Goal: Information Seeking & Learning: Learn about a topic

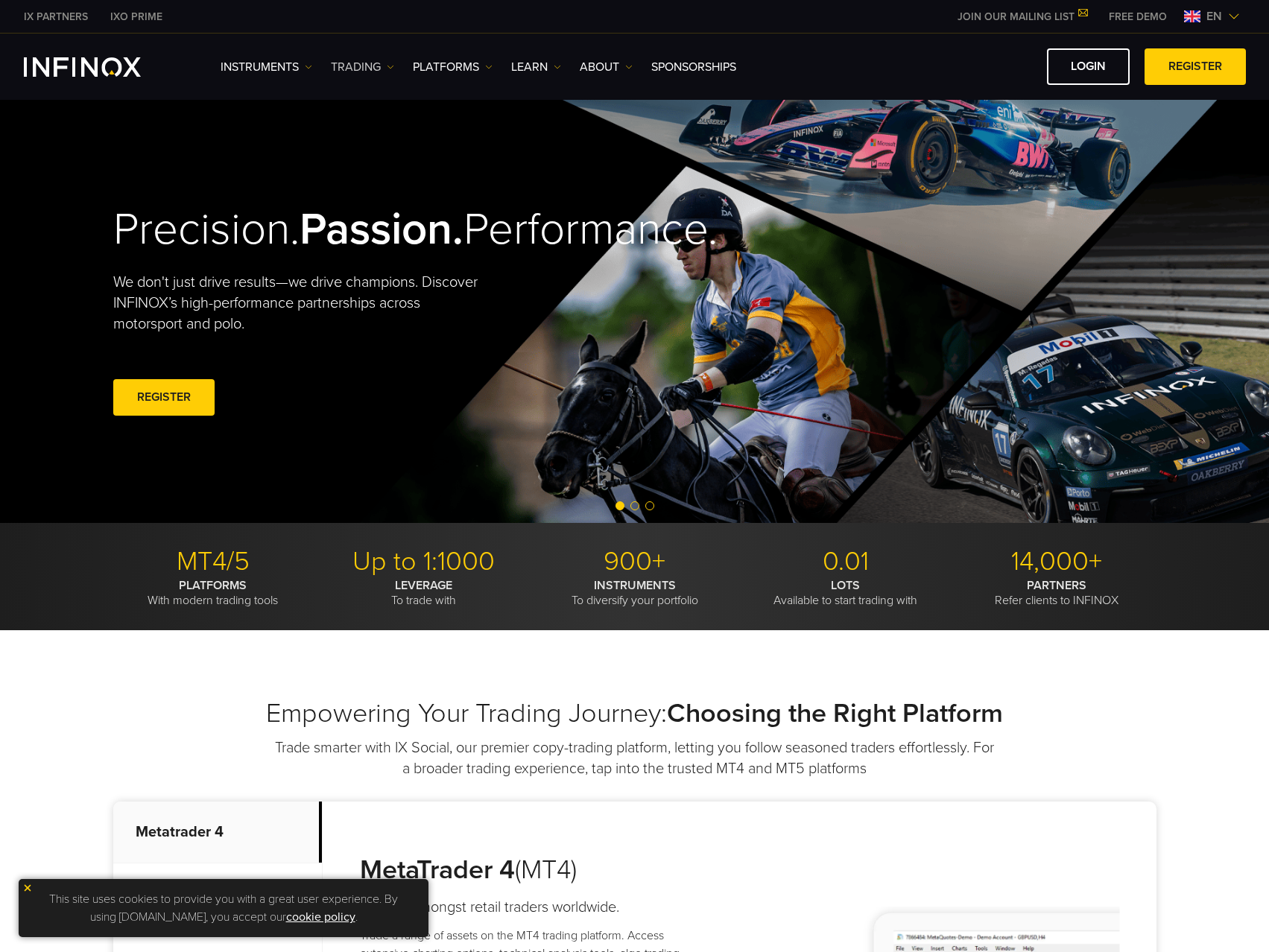
click at [368, 65] on link "TRADING" at bounding box center [361, 66] width 63 height 18
click at [436, 68] on link "PLATFORMS" at bounding box center [452, 66] width 79 height 18
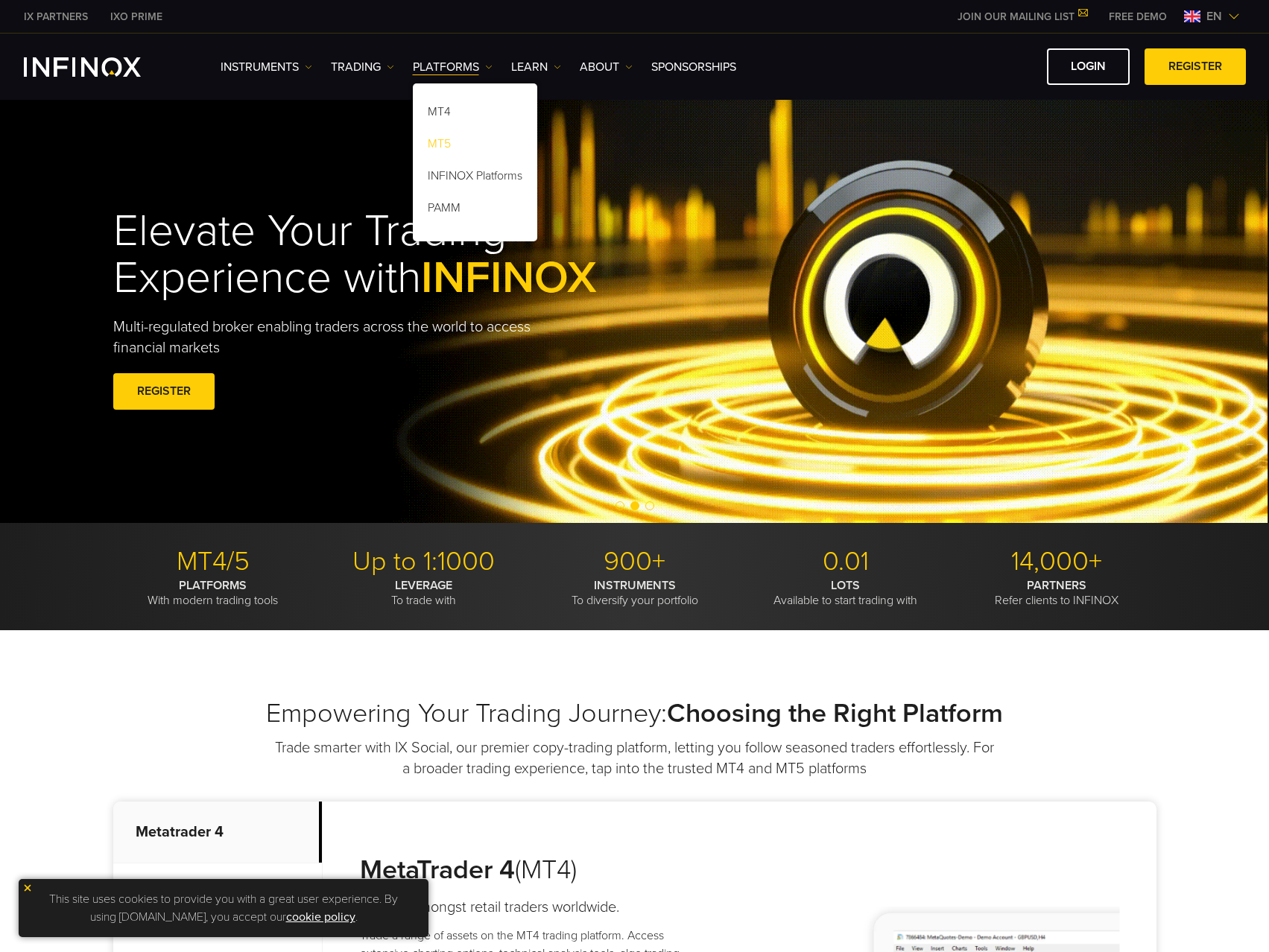
click at [446, 138] on link "MT5" at bounding box center [474, 146] width 124 height 32
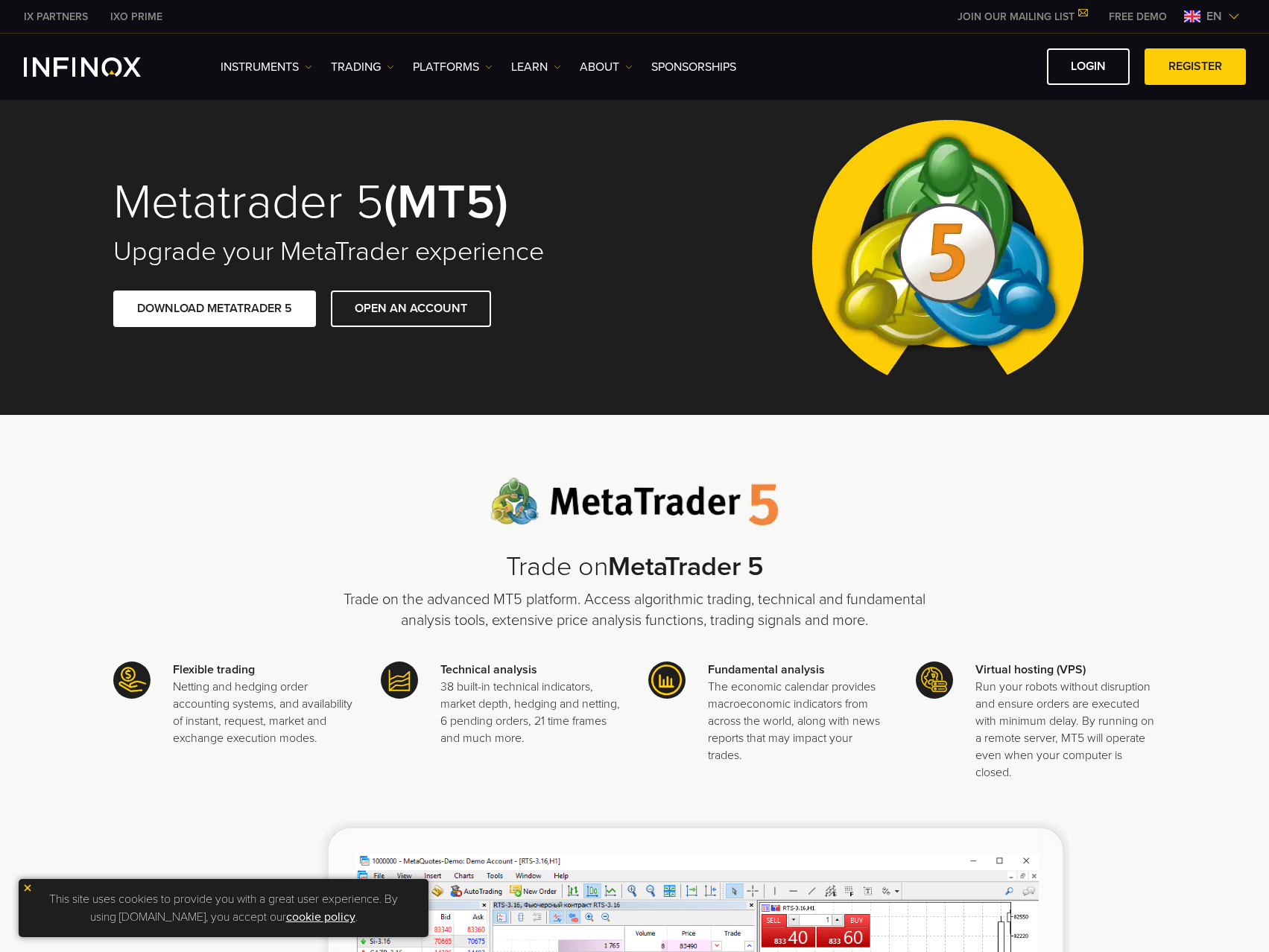
click at [1205, 11] on span "en" at bounding box center [1214, 16] width 28 height 18
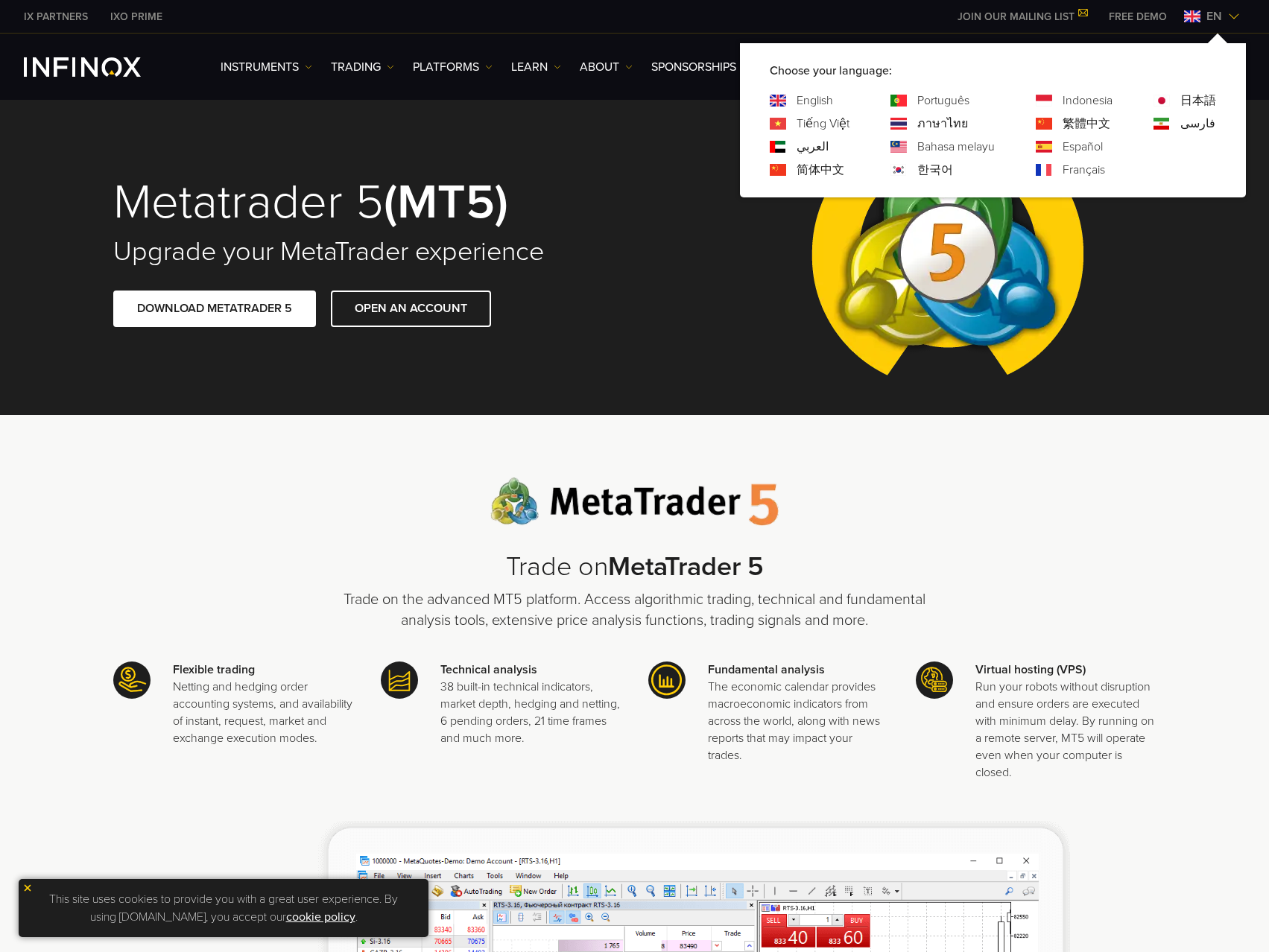
click at [920, 166] on link "한국어" at bounding box center [934, 170] width 35 height 18
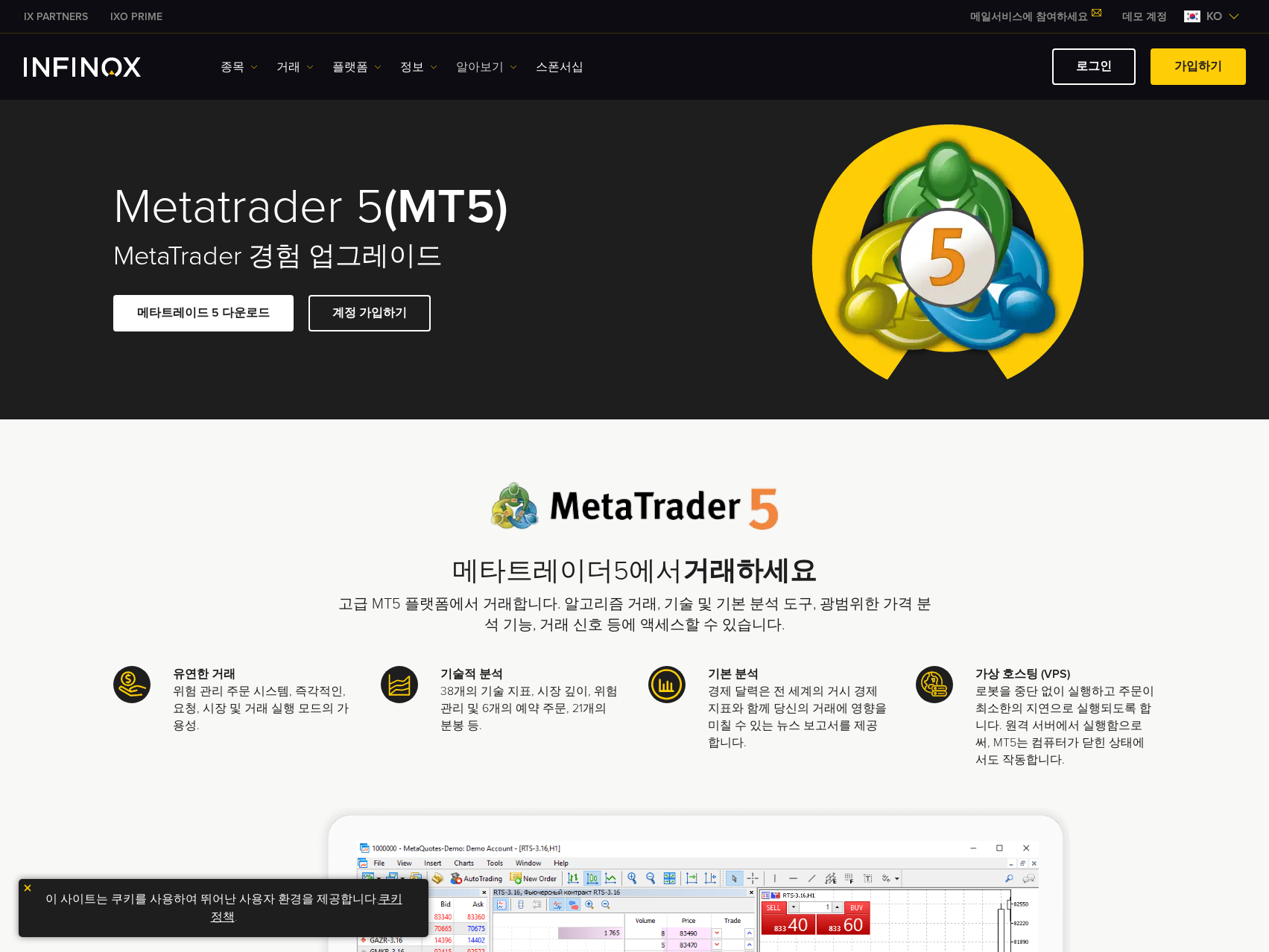
click at [465, 68] on link "알아보기" at bounding box center [487, 66] width 61 height 18
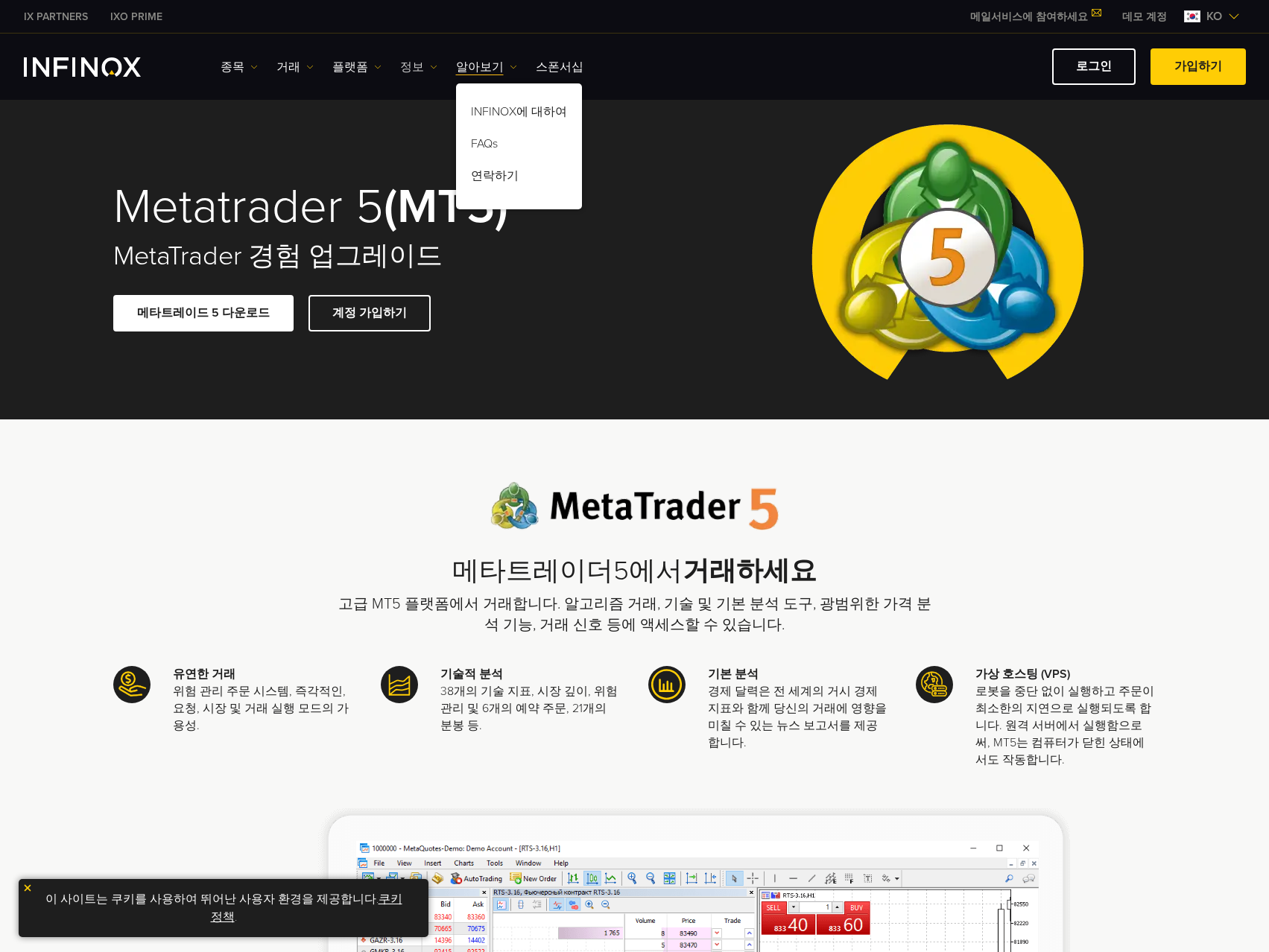
click at [418, 74] on link "정보" at bounding box center [418, 66] width 37 height 18
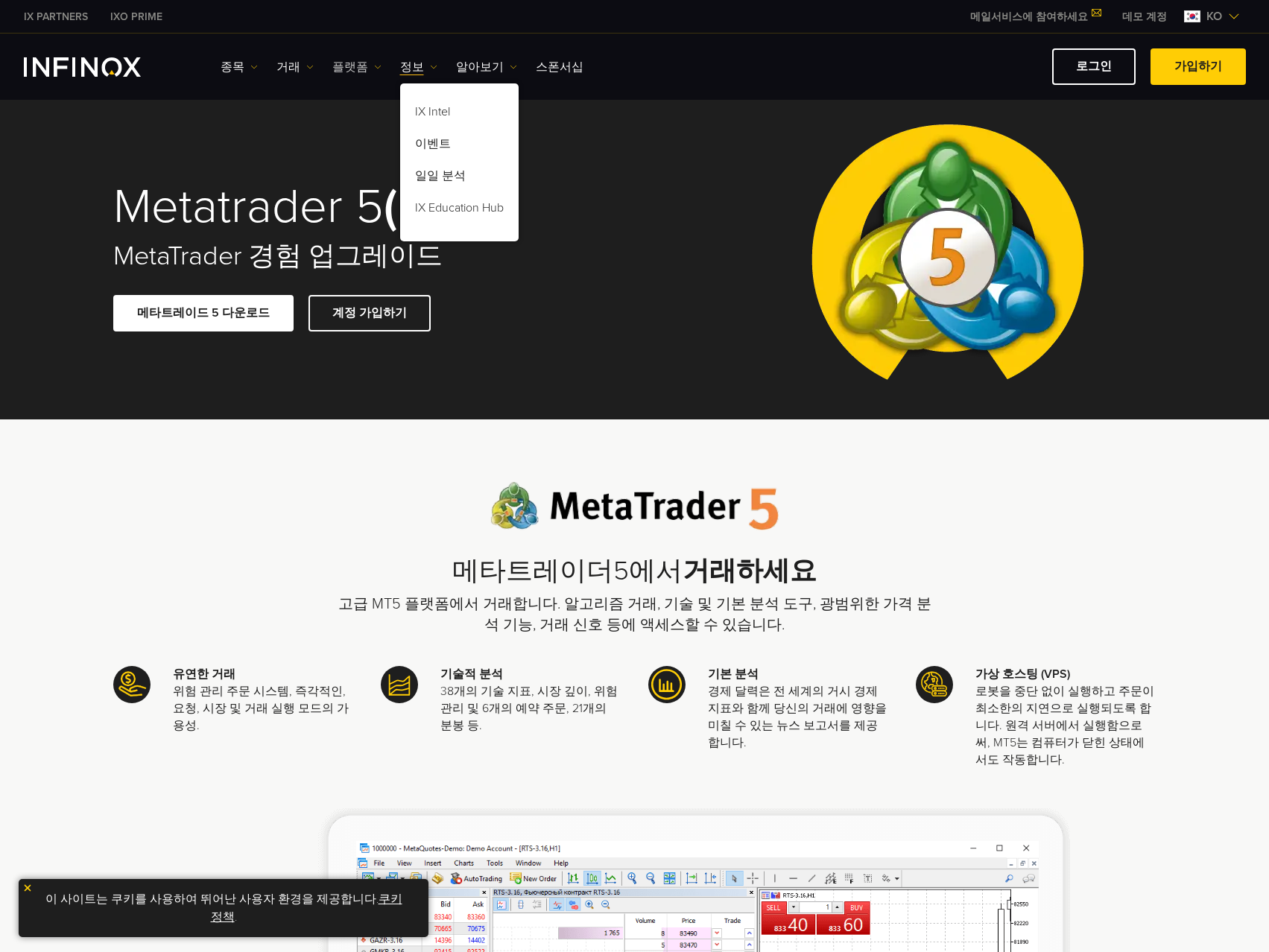
click at [353, 73] on link "플랫폼" at bounding box center [356, 66] width 49 height 18
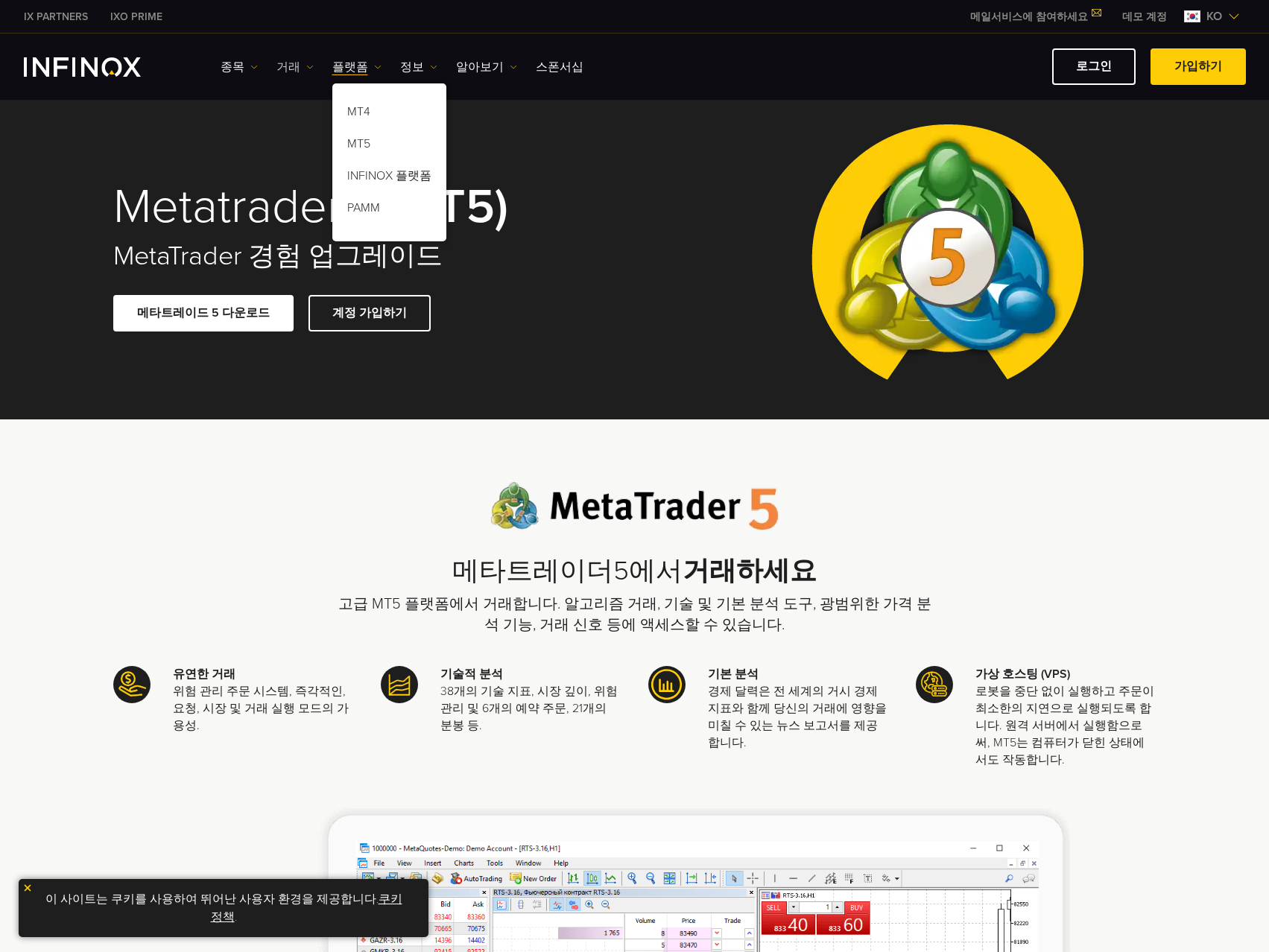
click at [292, 61] on link "거래" at bounding box center [294, 66] width 37 height 18
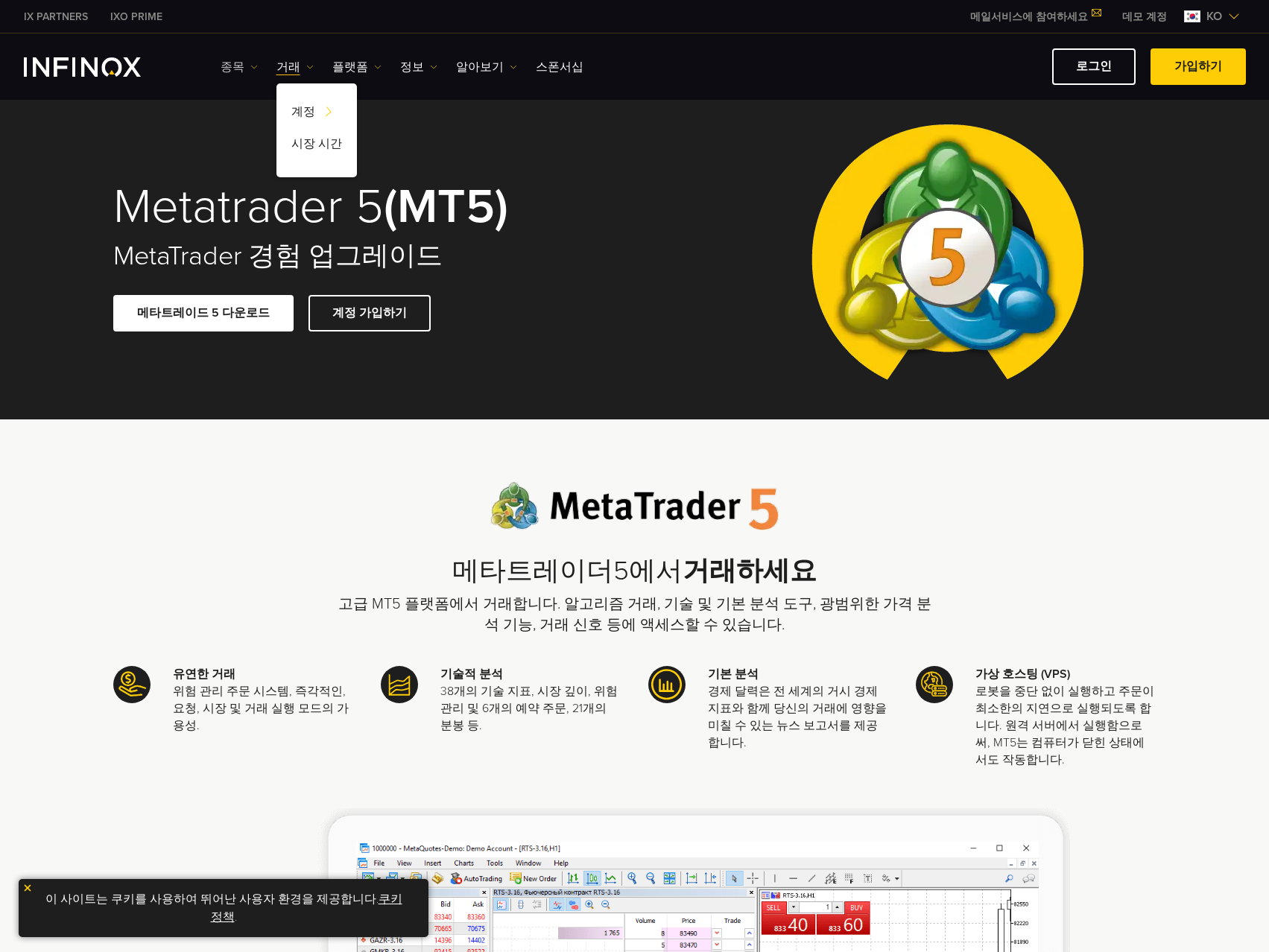
click at [238, 68] on link "종목" at bounding box center [239, 66] width 37 height 18
click at [267, 110] on link "종목" at bounding box center [261, 114] width 80 height 32
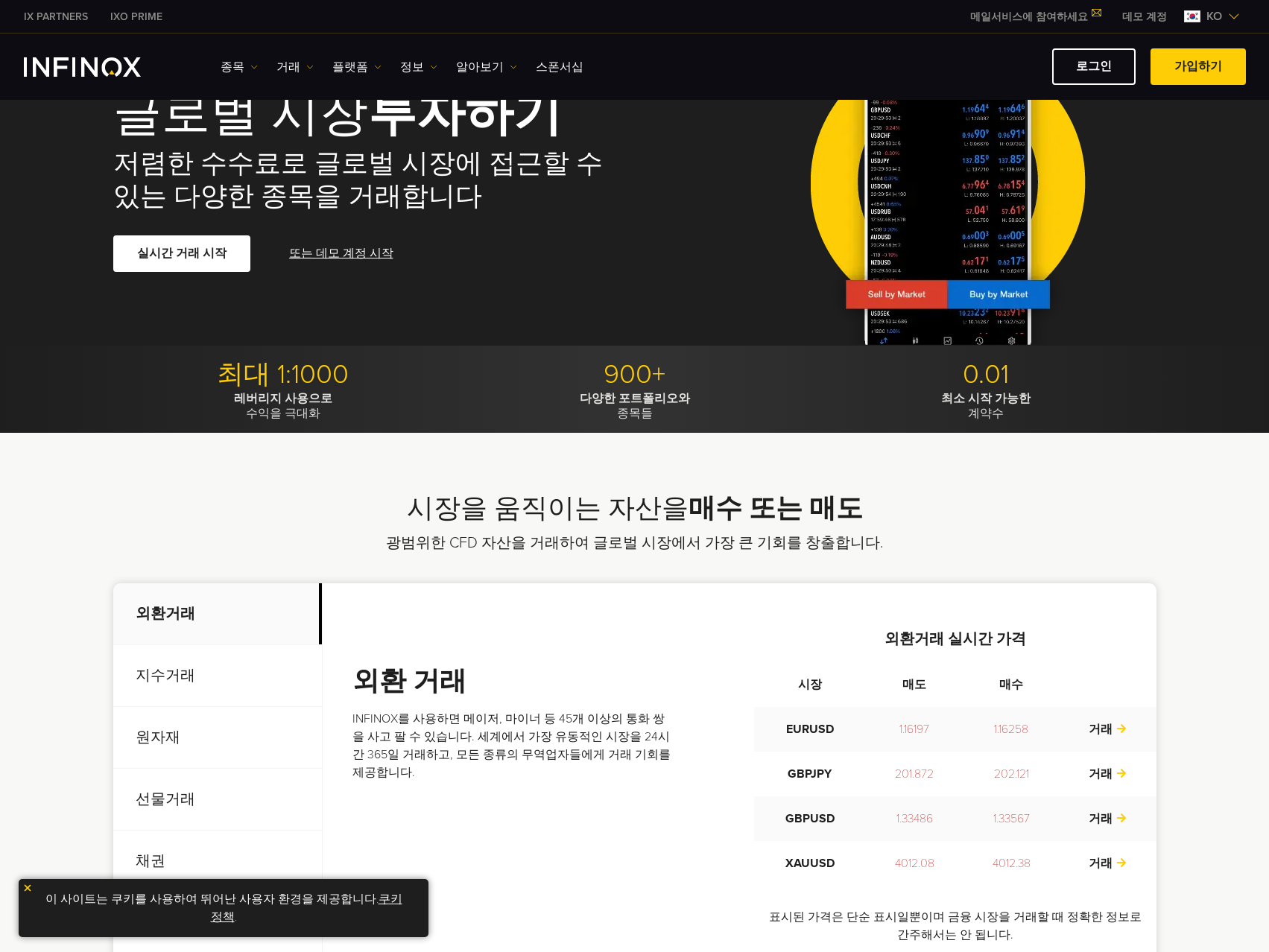
scroll to position [223, 0]
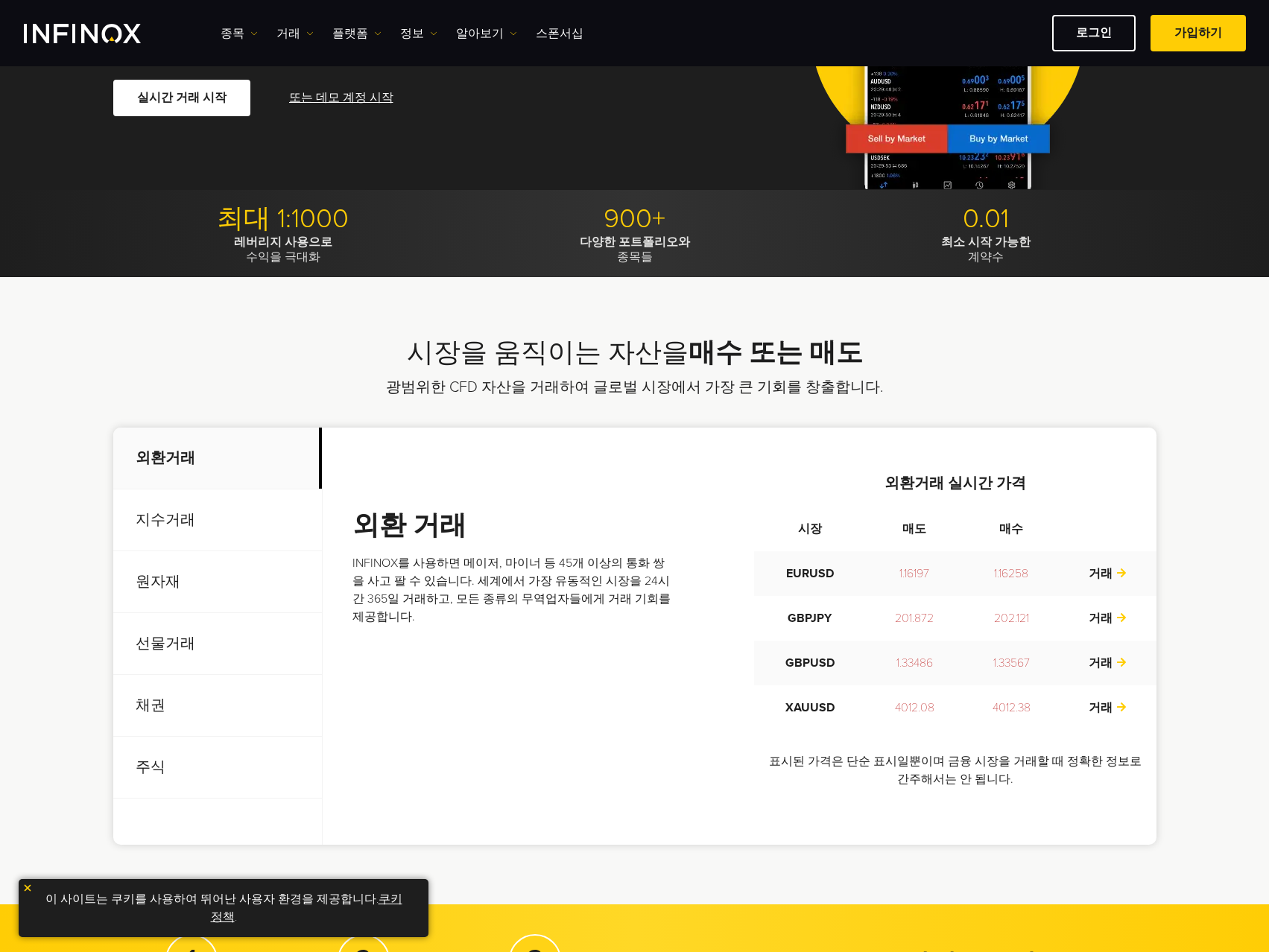
click at [218, 598] on p "원자재" at bounding box center [217, 582] width 209 height 62
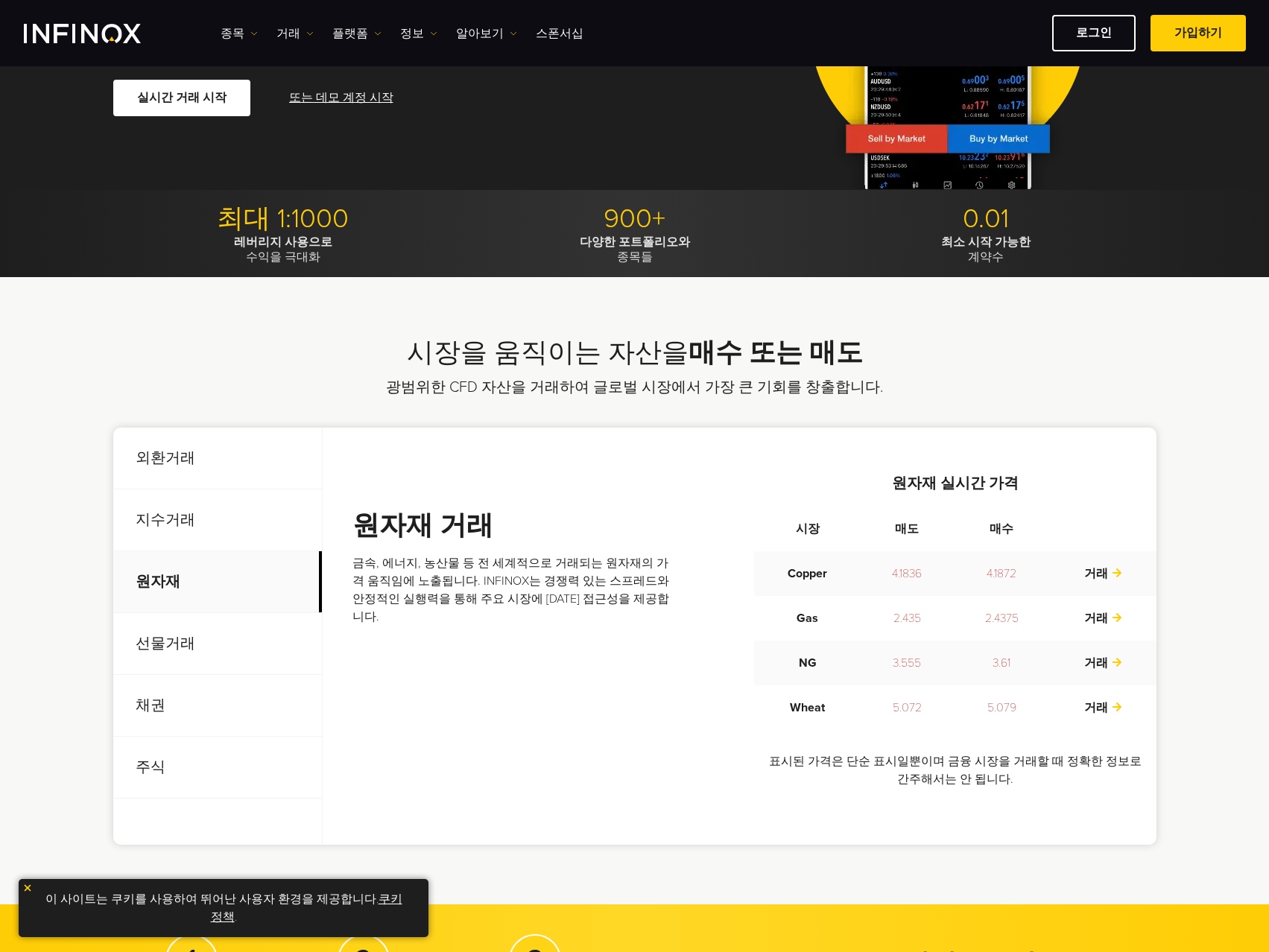
click at [205, 642] on p "선물거래" at bounding box center [217, 644] width 209 height 62
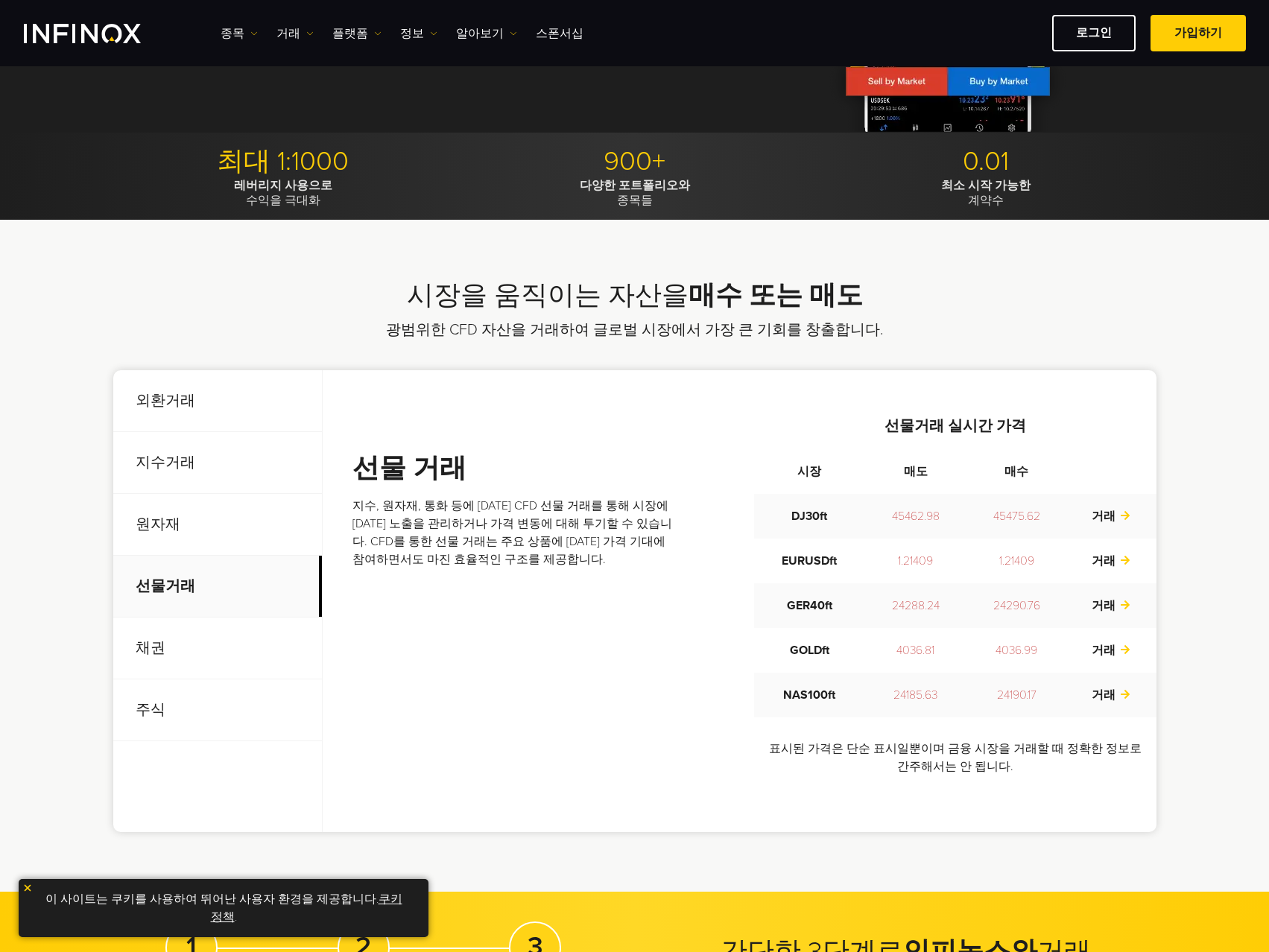
scroll to position [149, 0]
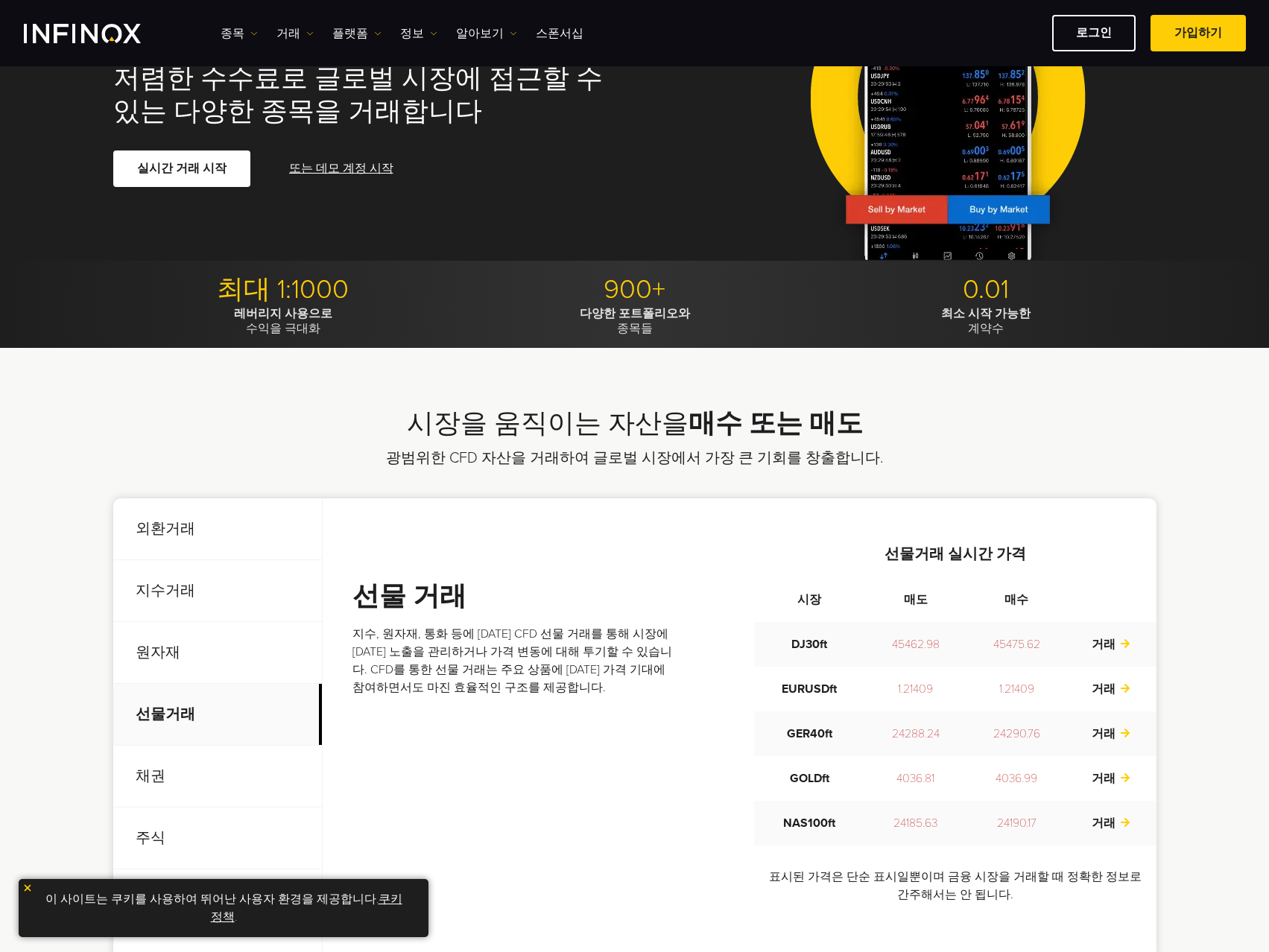
click at [179, 643] on p "원자재" at bounding box center [217, 653] width 209 height 62
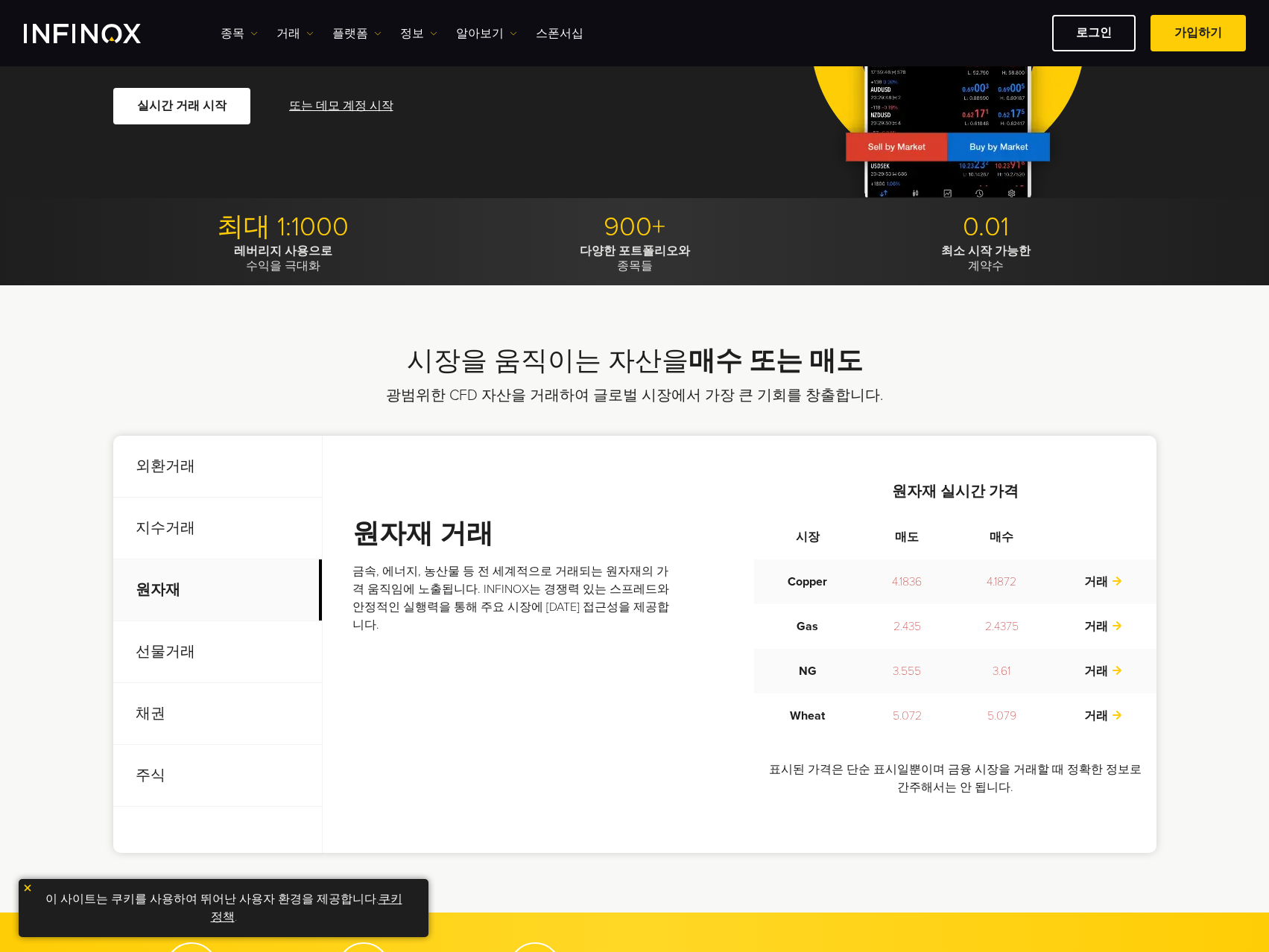
scroll to position [298, 0]
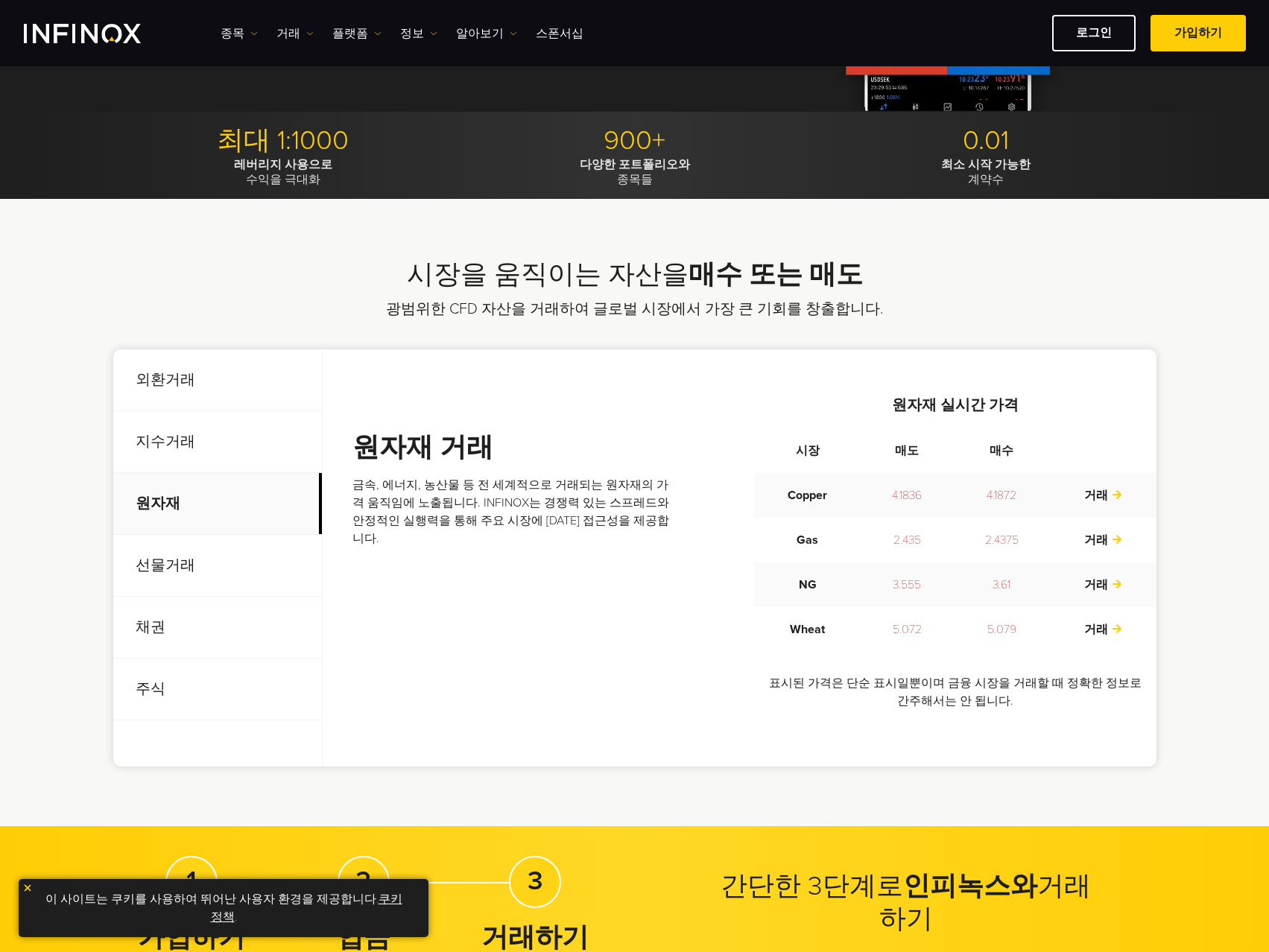
click at [181, 573] on p "선물거래" at bounding box center [217, 566] width 209 height 62
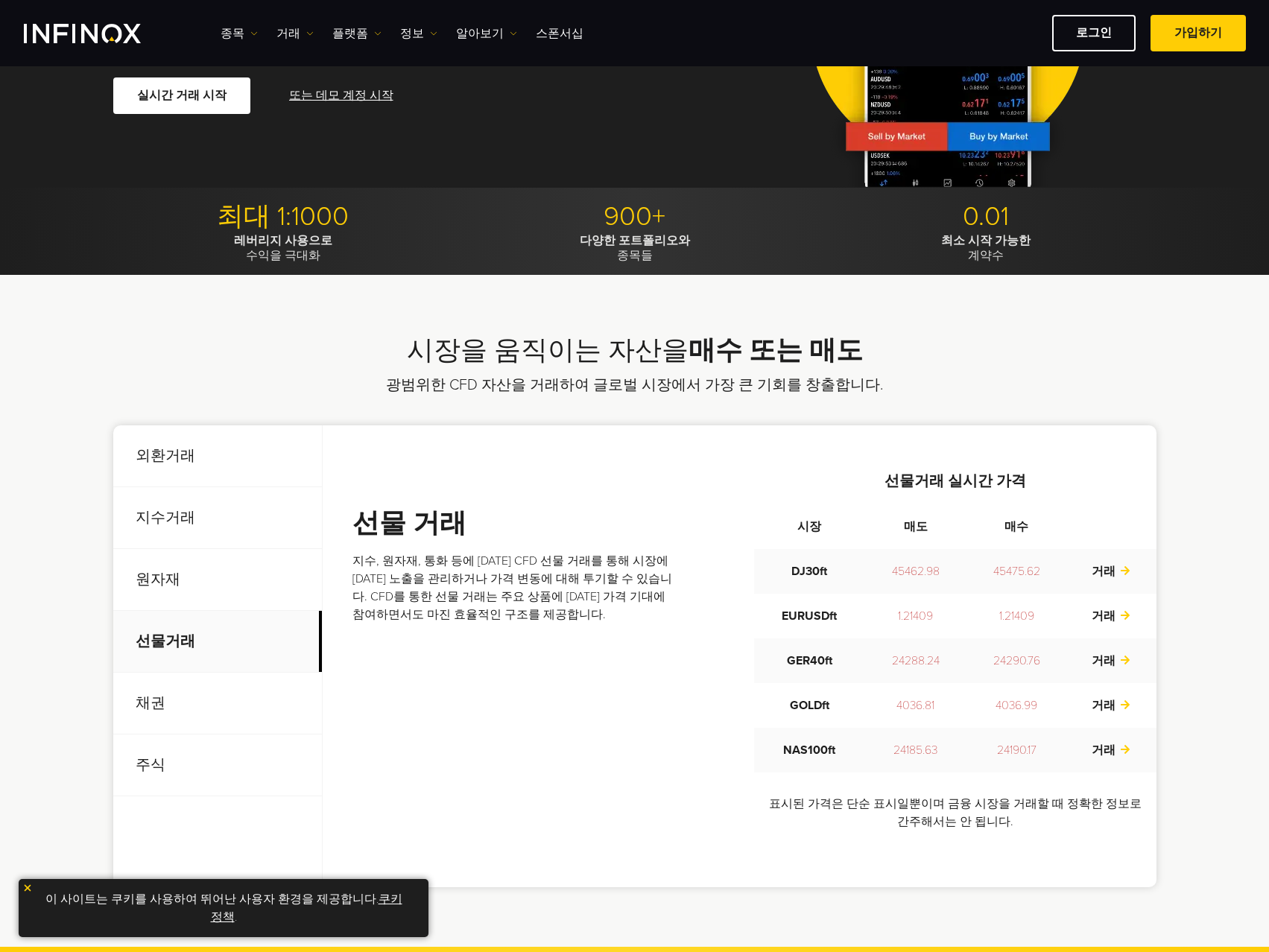
scroll to position [0, 0]
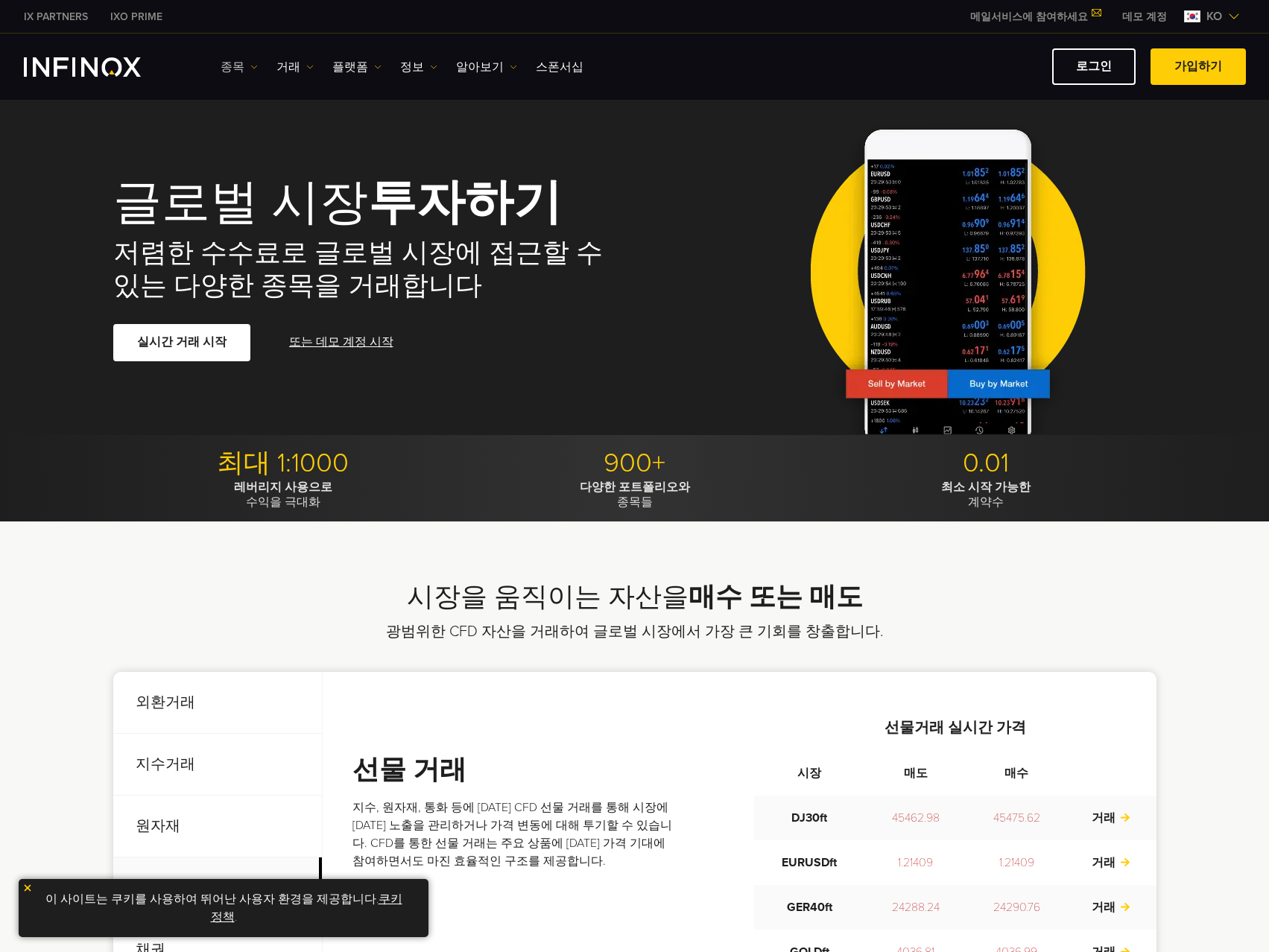
click at [222, 63] on link "종목" at bounding box center [239, 66] width 37 height 18
click at [236, 144] on link "상품 정보" at bounding box center [261, 146] width 80 height 32
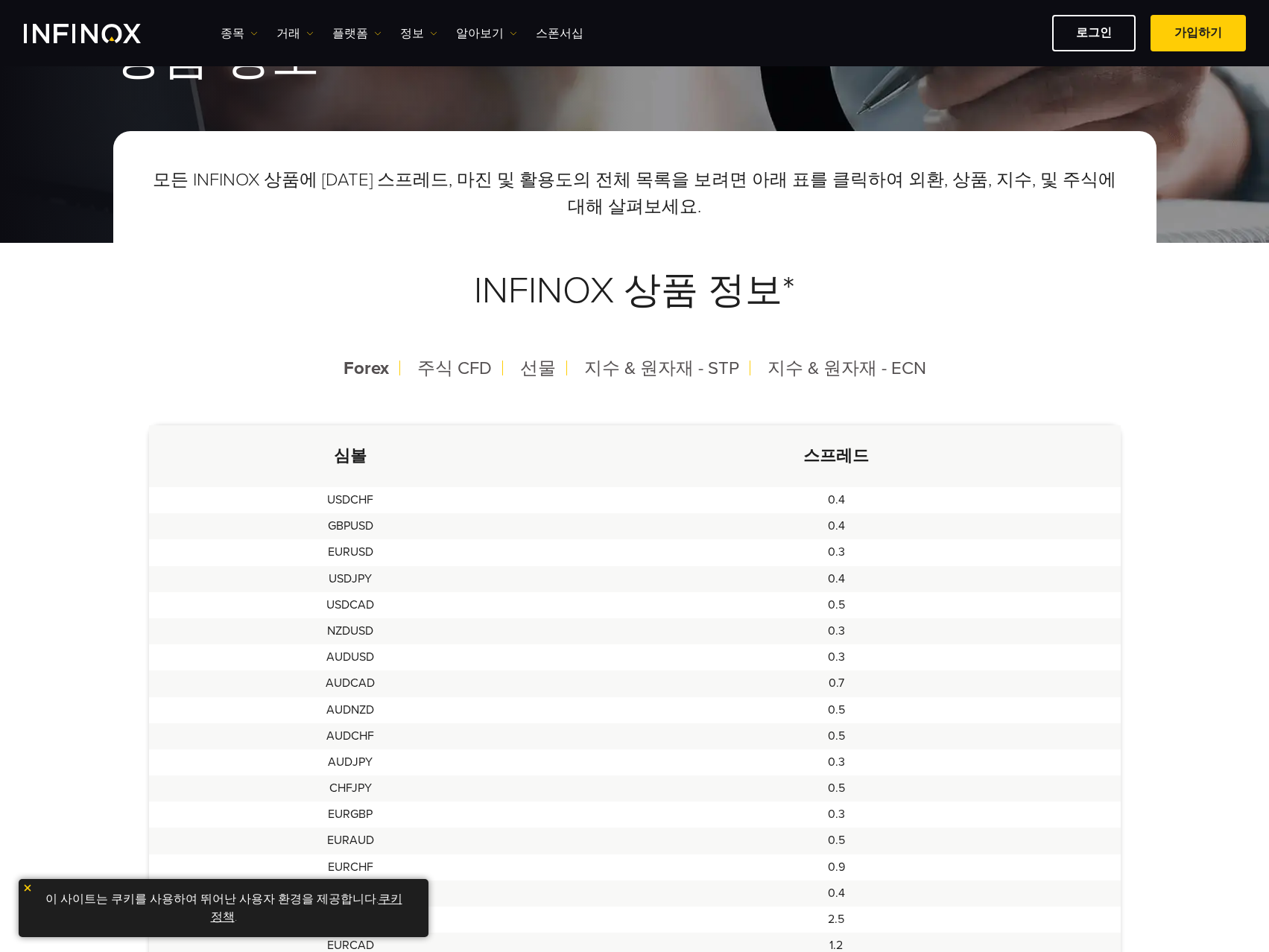
scroll to position [149, 0]
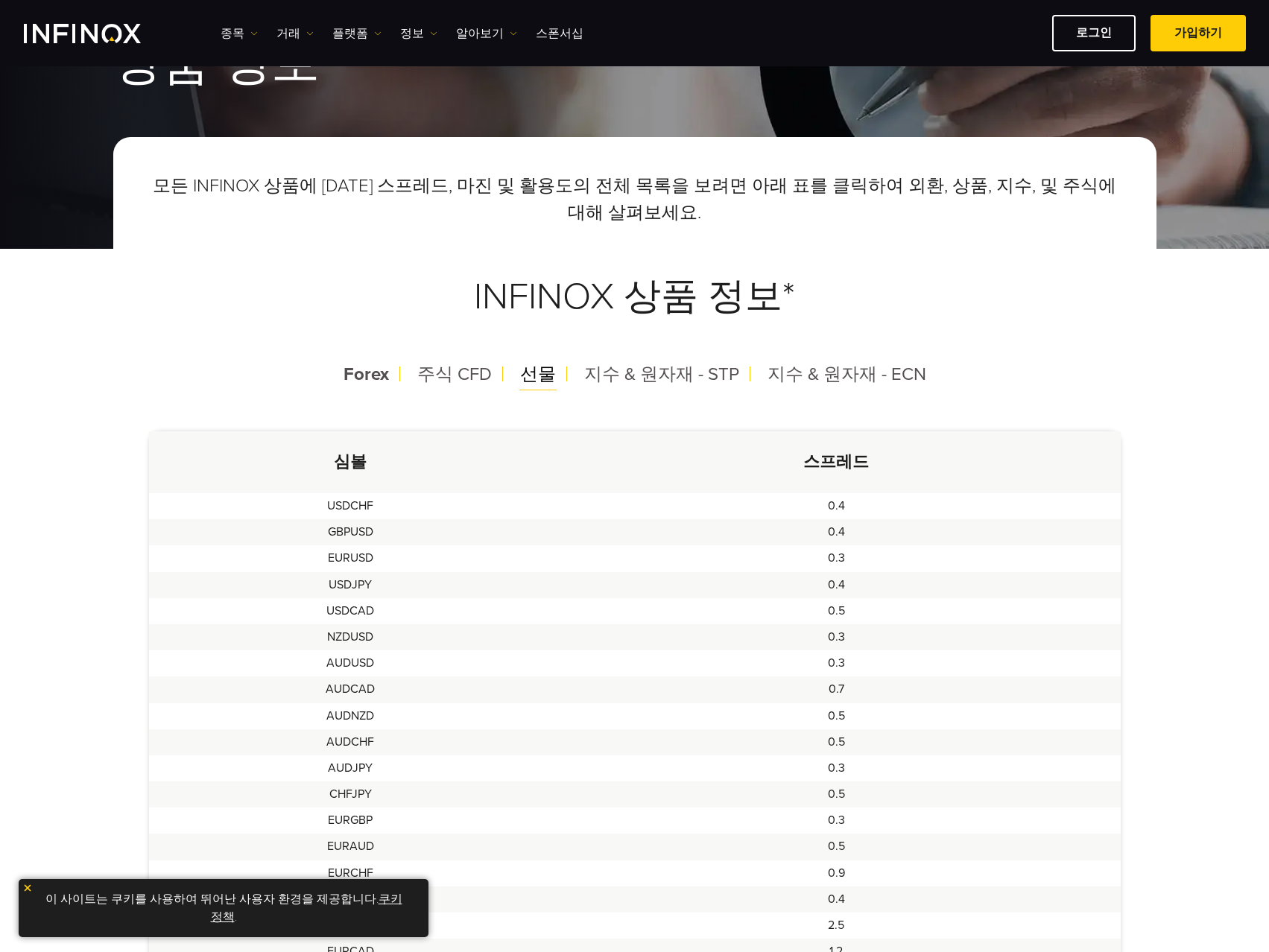
click at [531, 373] on span "선물" at bounding box center [537, 373] width 35 height 22
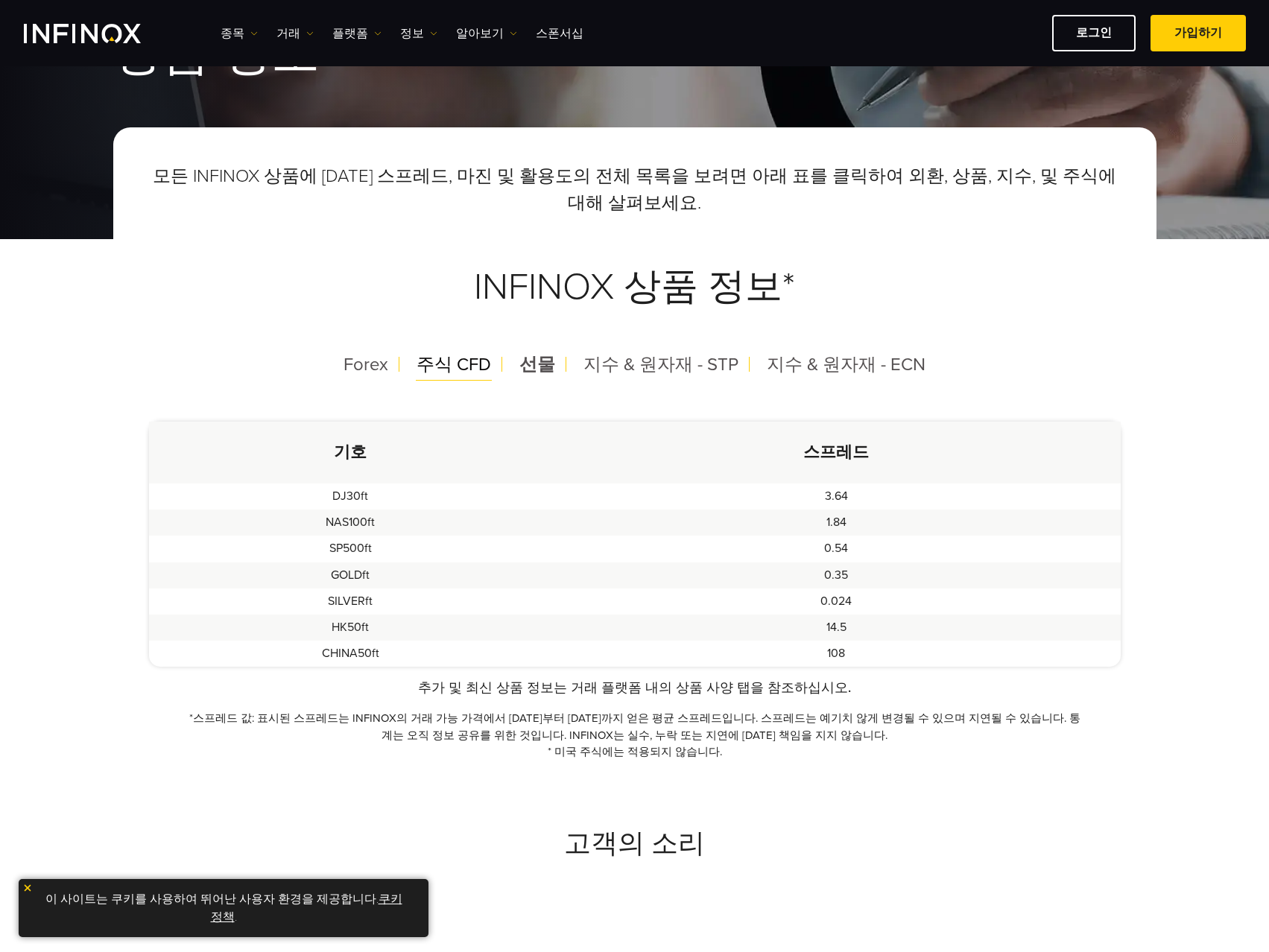
scroll to position [74, 0]
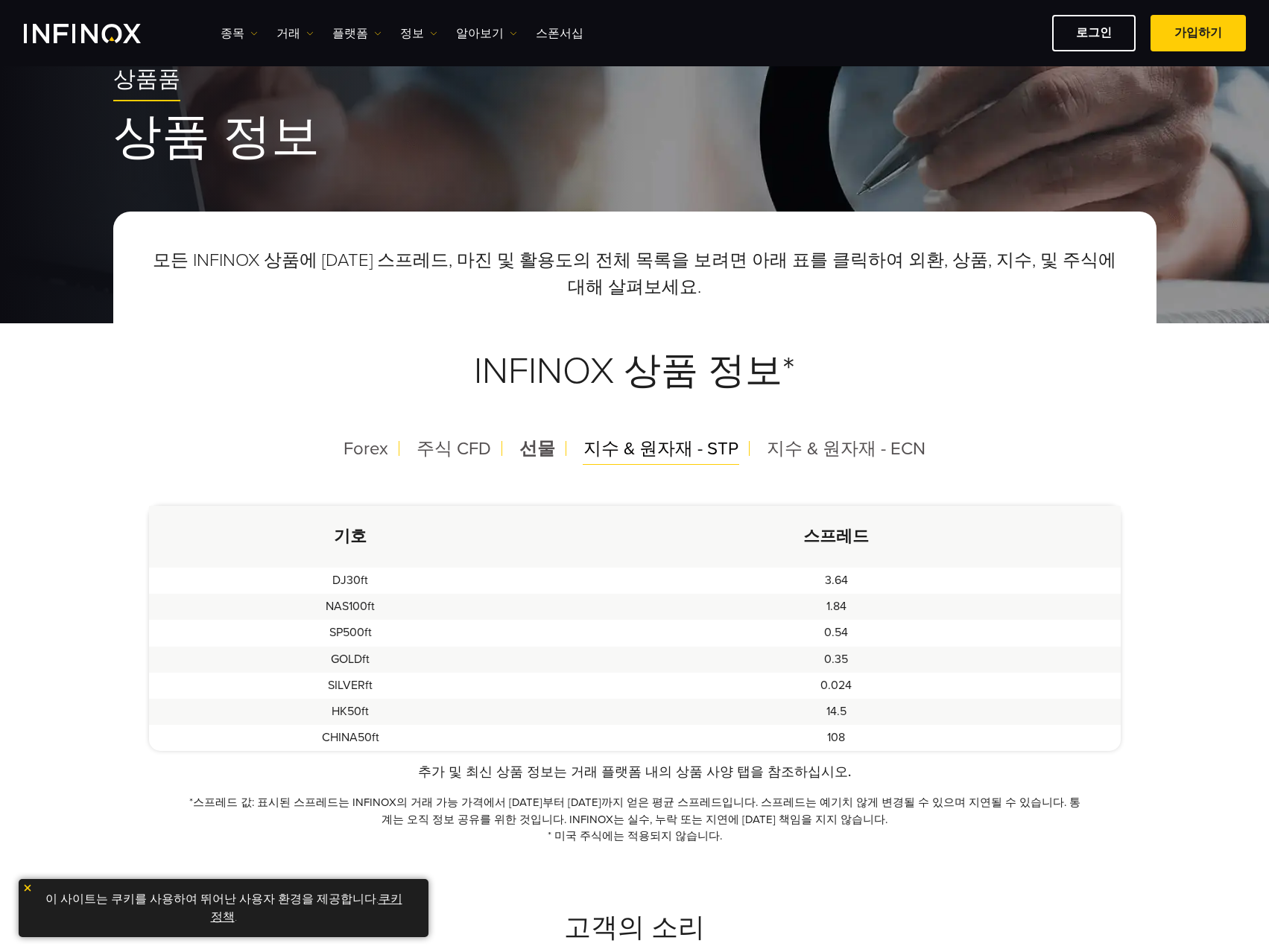
click at [612, 451] on span "지수 & 원자재 - STP" at bounding box center [661, 448] width 155 height 22
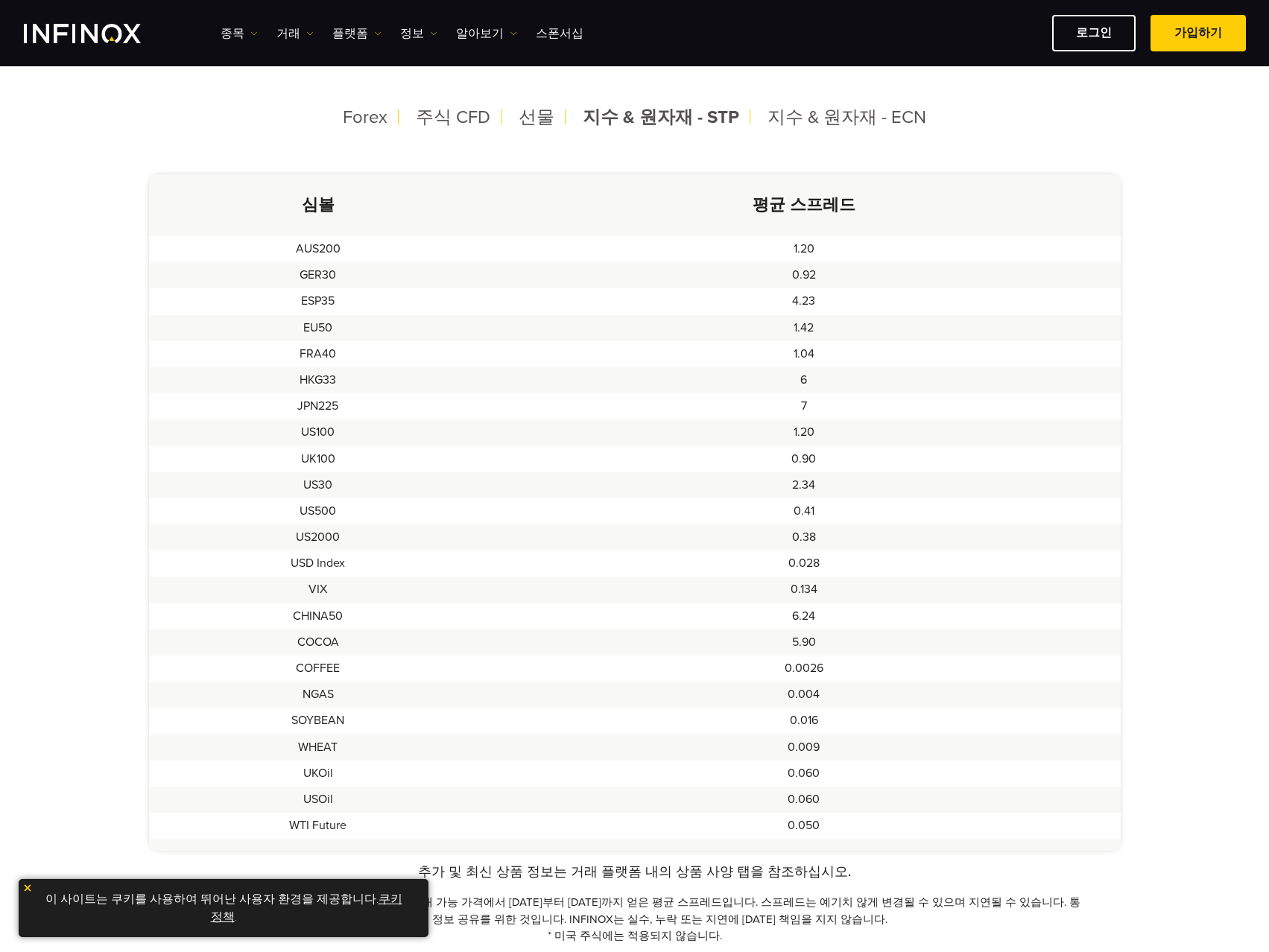
scroll to position [373, 0]
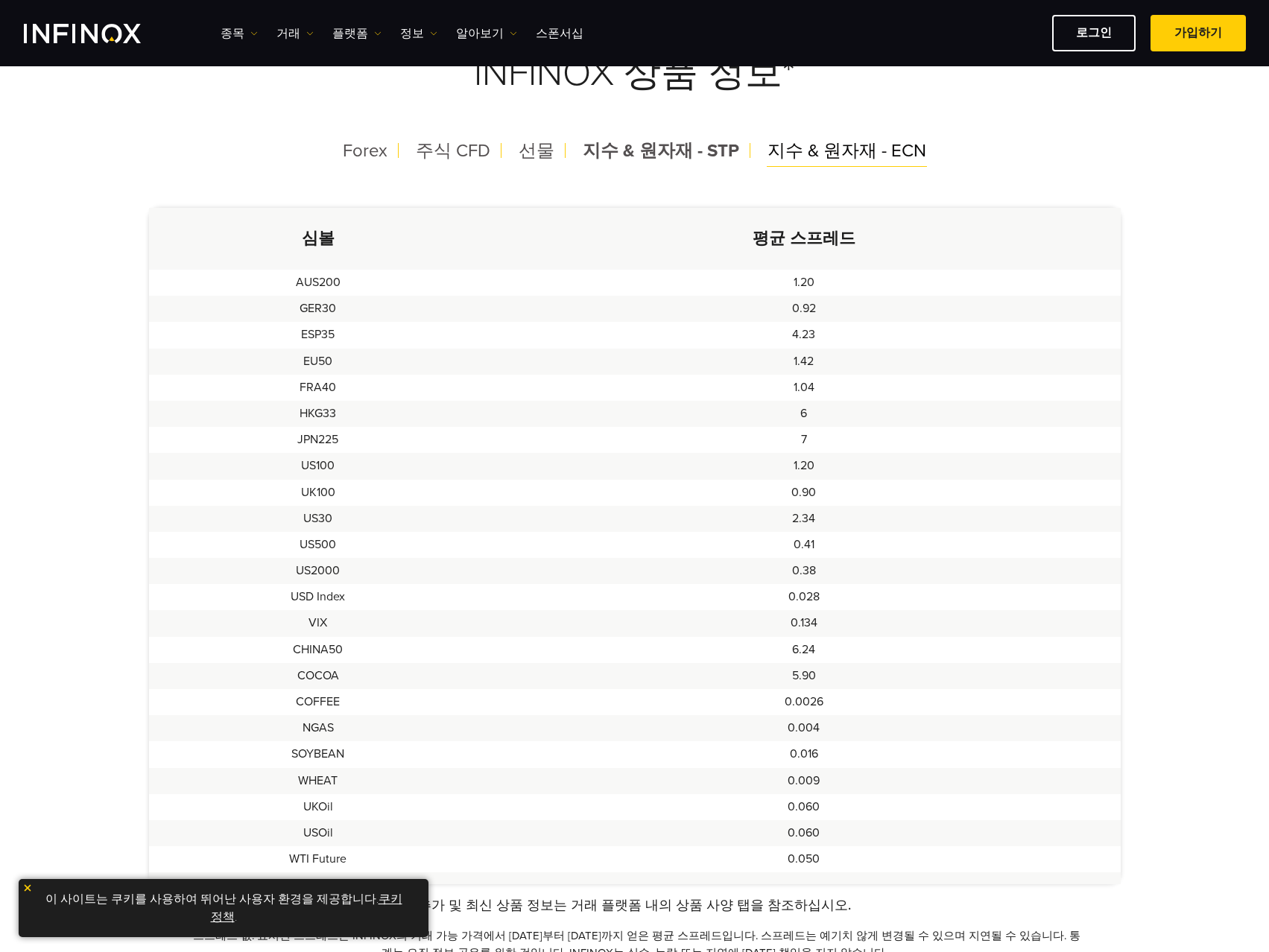
click at [826, 152] on span "지수 & 원자재 - ECN" at bounding box center [847, 150] width 159 height 22
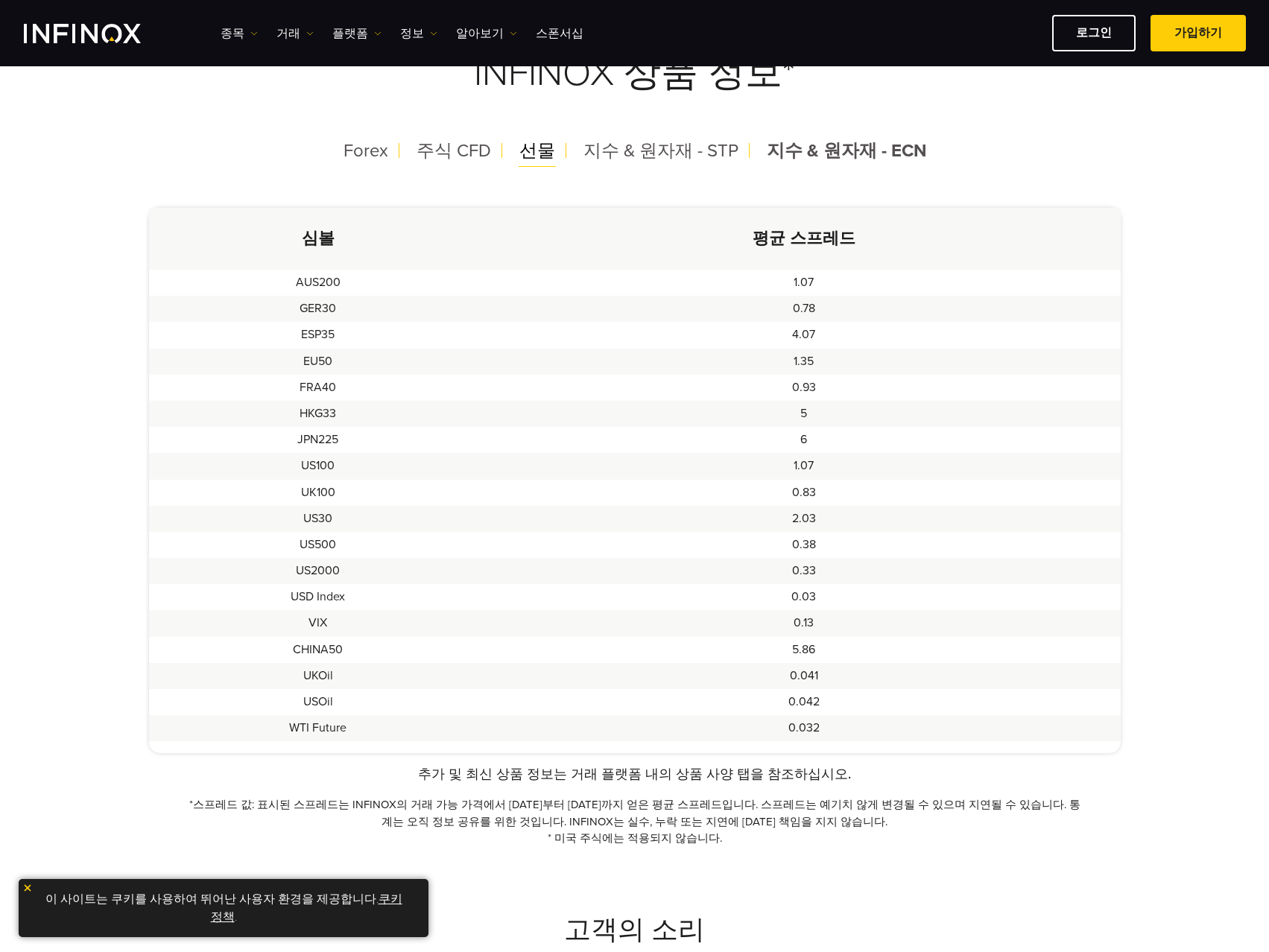
click at [527, 147] on span "선물" at bounding box center [537, 150] width 35 height 22
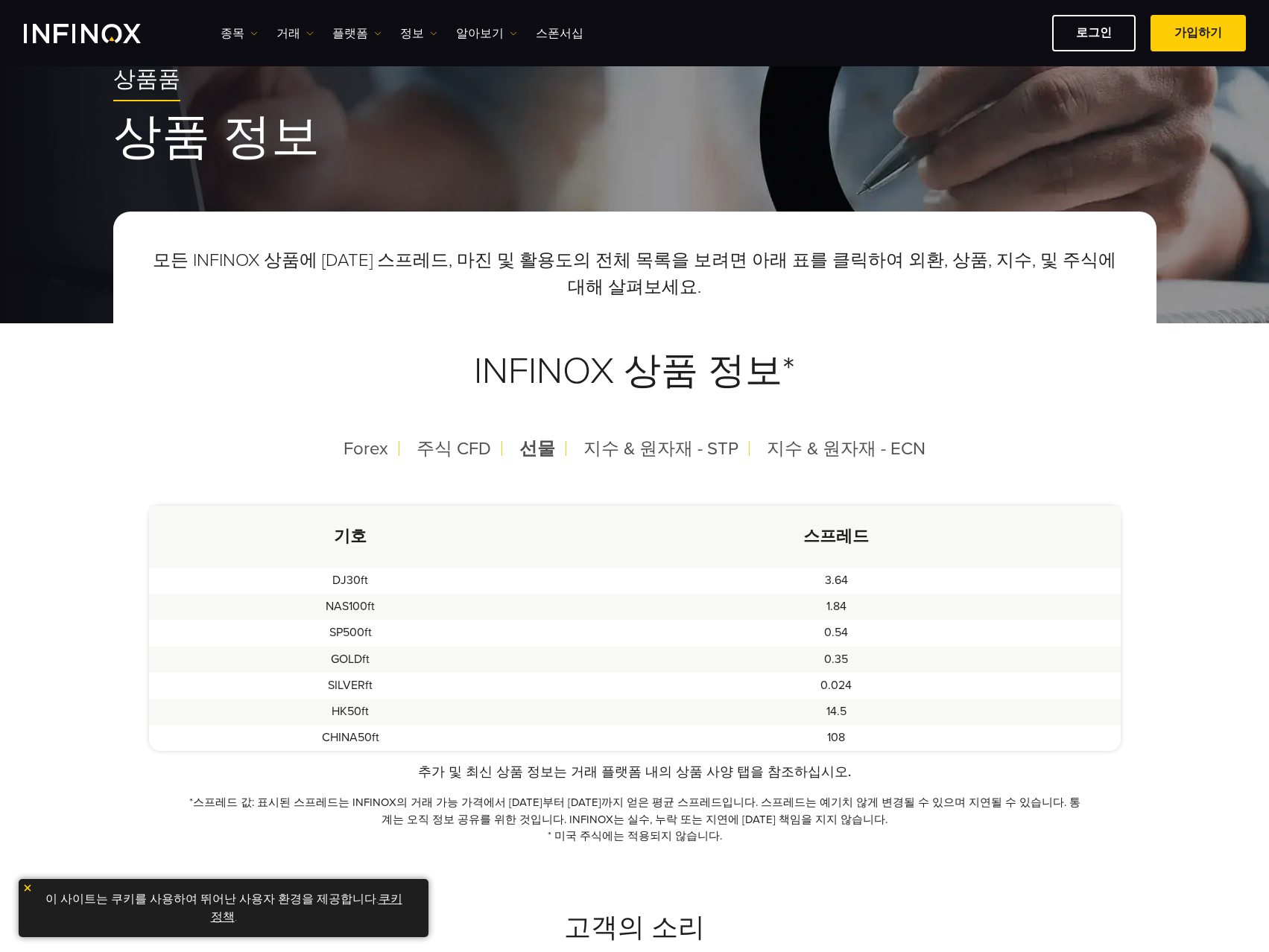
scroll to position [72, 0]
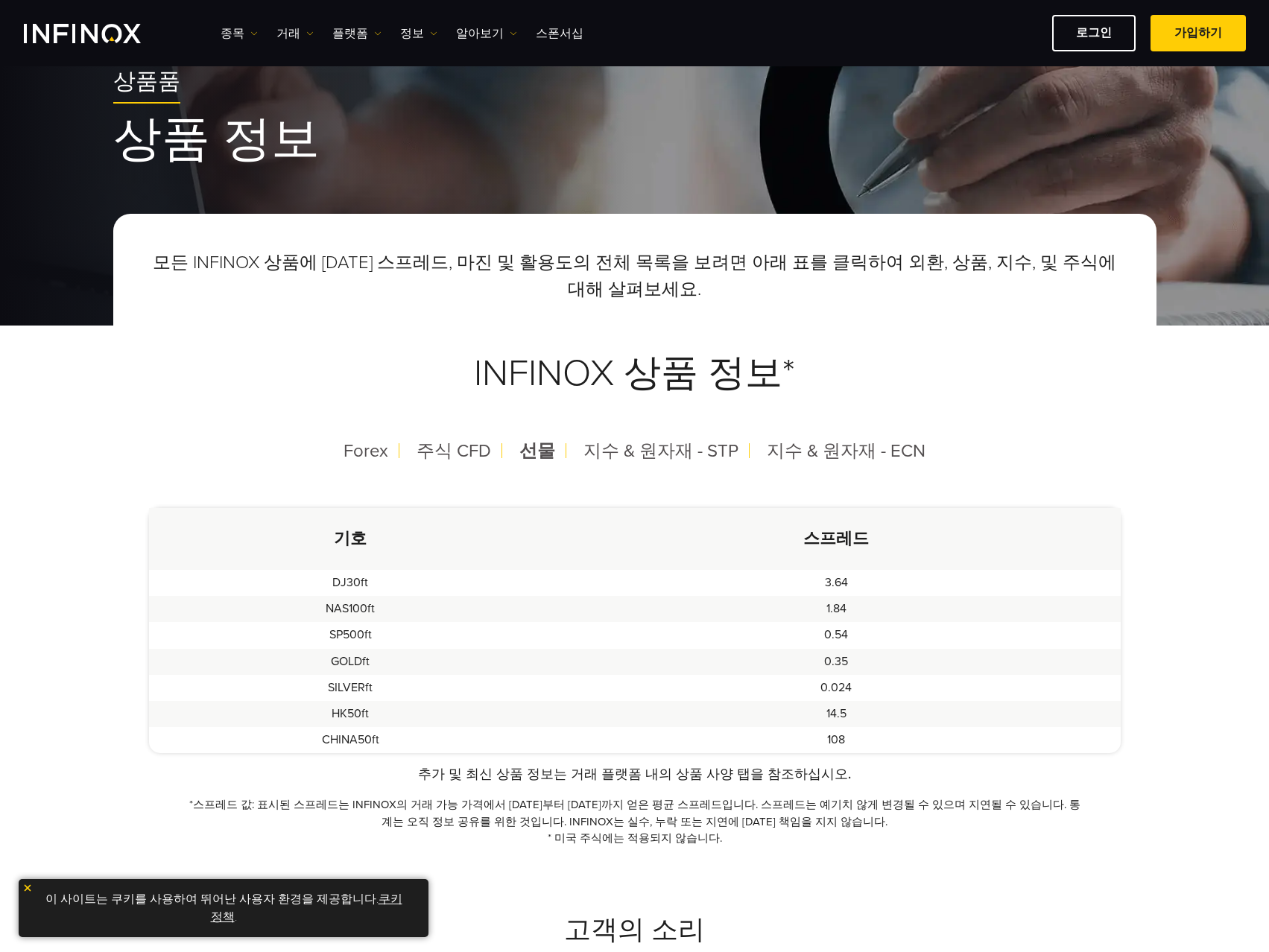
click at [349, 665] on td "GOLDft" at bounding box center [351, 661] width 404 height 26
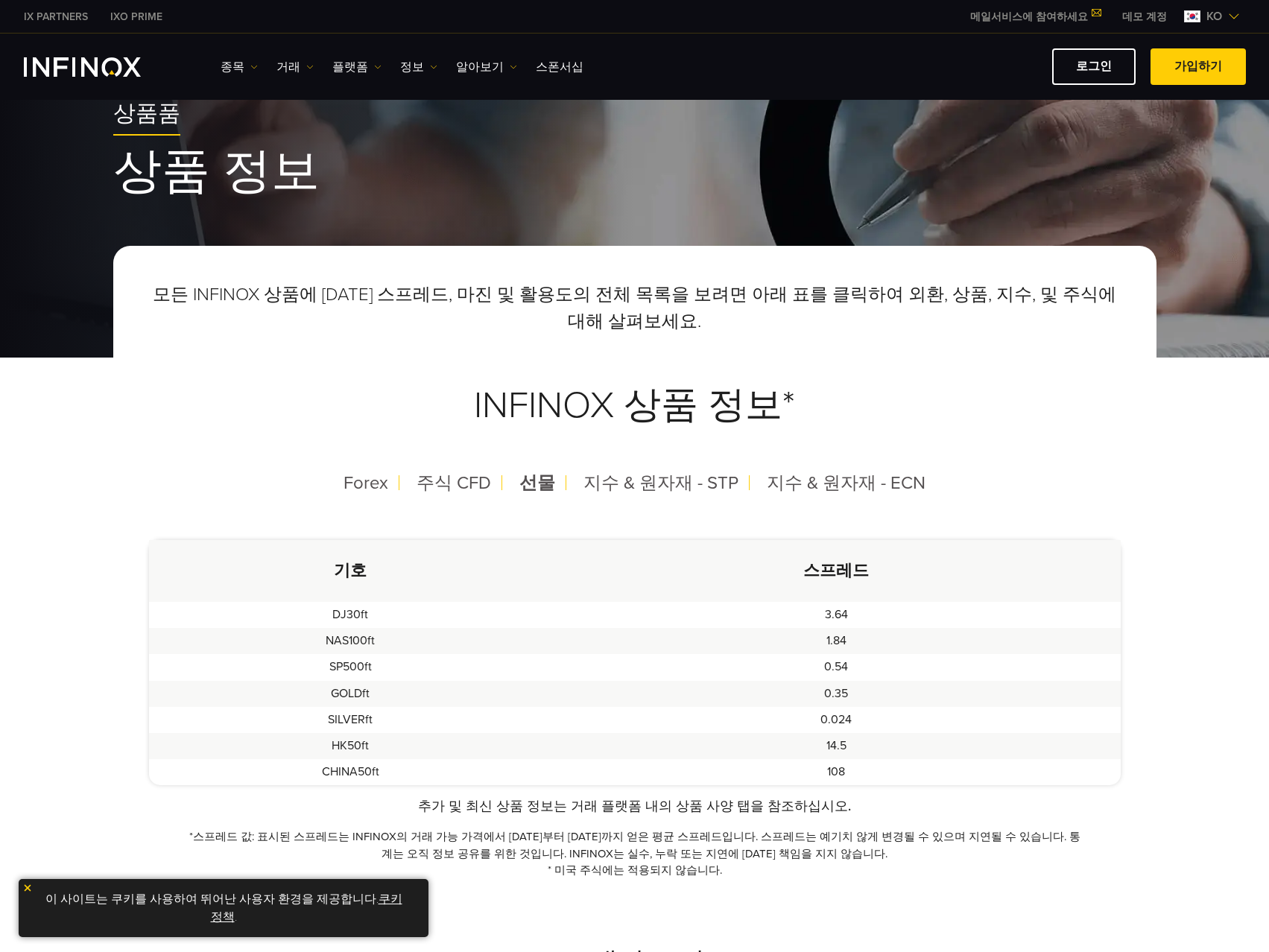
scroll to position [0, 0]
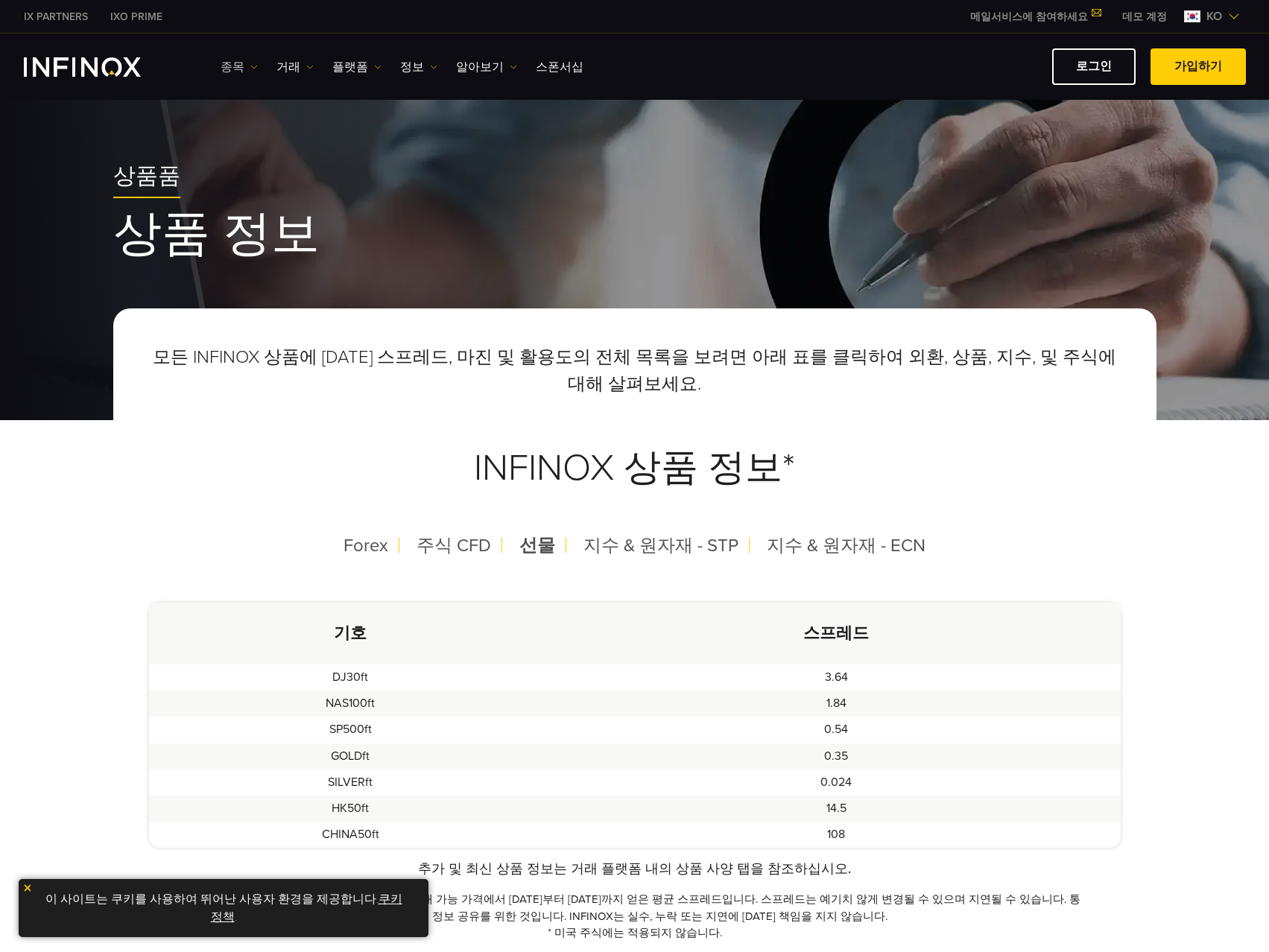
click at [245, 66] on link "종목" at bounding box center [239, 66] width 37 height 18
click at [298, 65] on link "거래" at bounding box center [294, 66] width 37 height 18
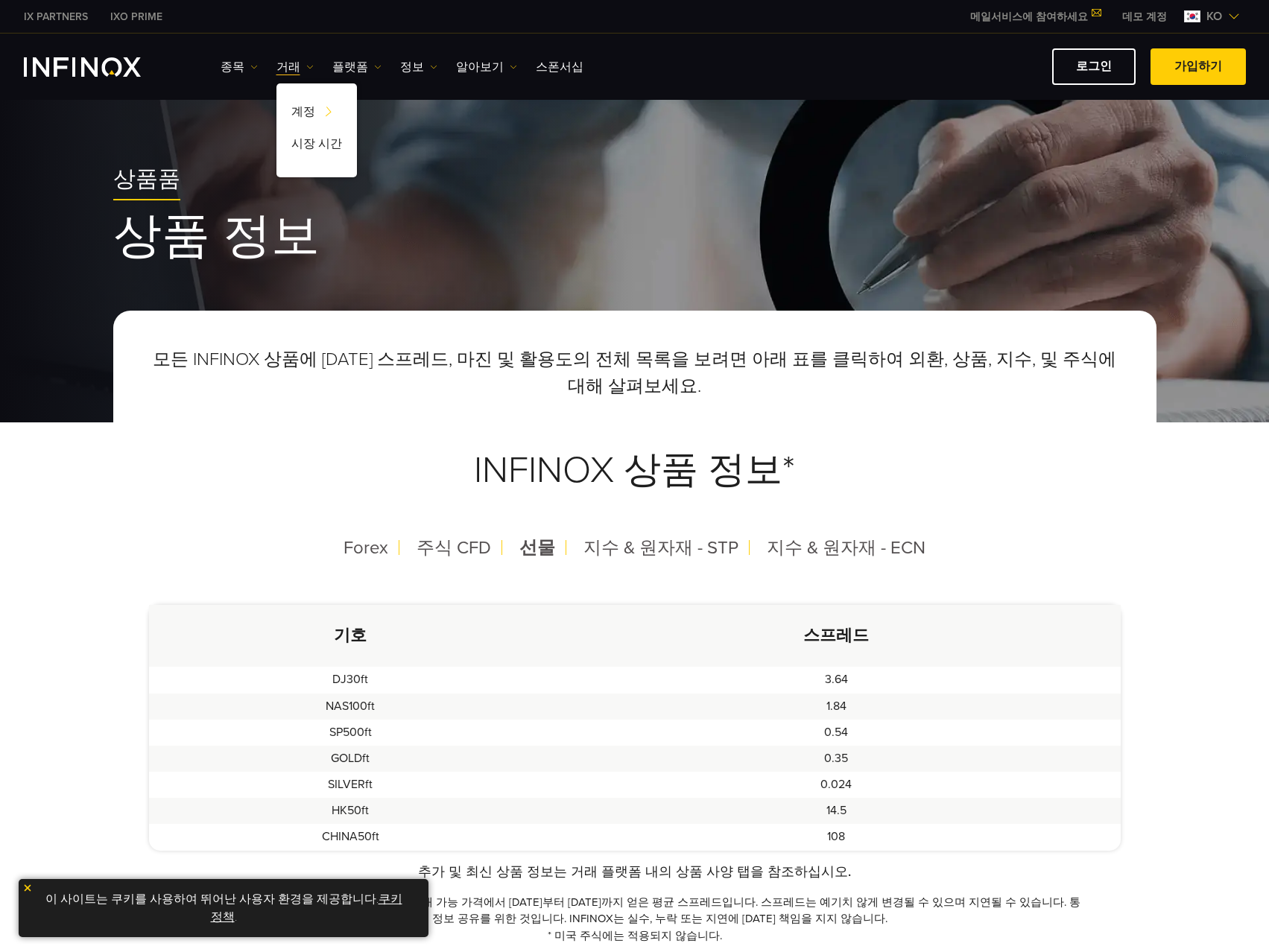
click at [107, 58] on img "INFINOX Logo" at bounding box center [83, 67] width 117 height 19
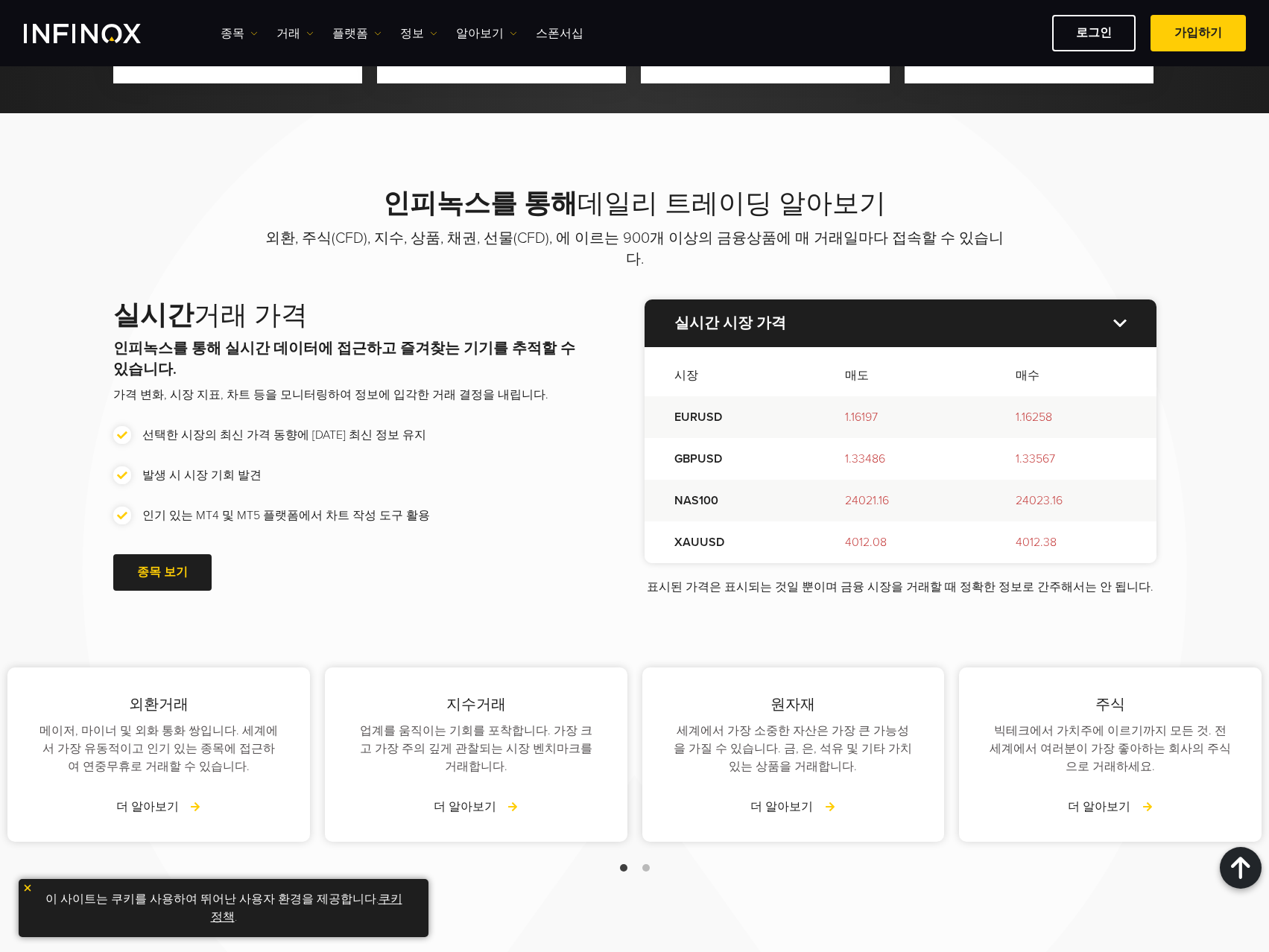
scroll to position [1564, 0]
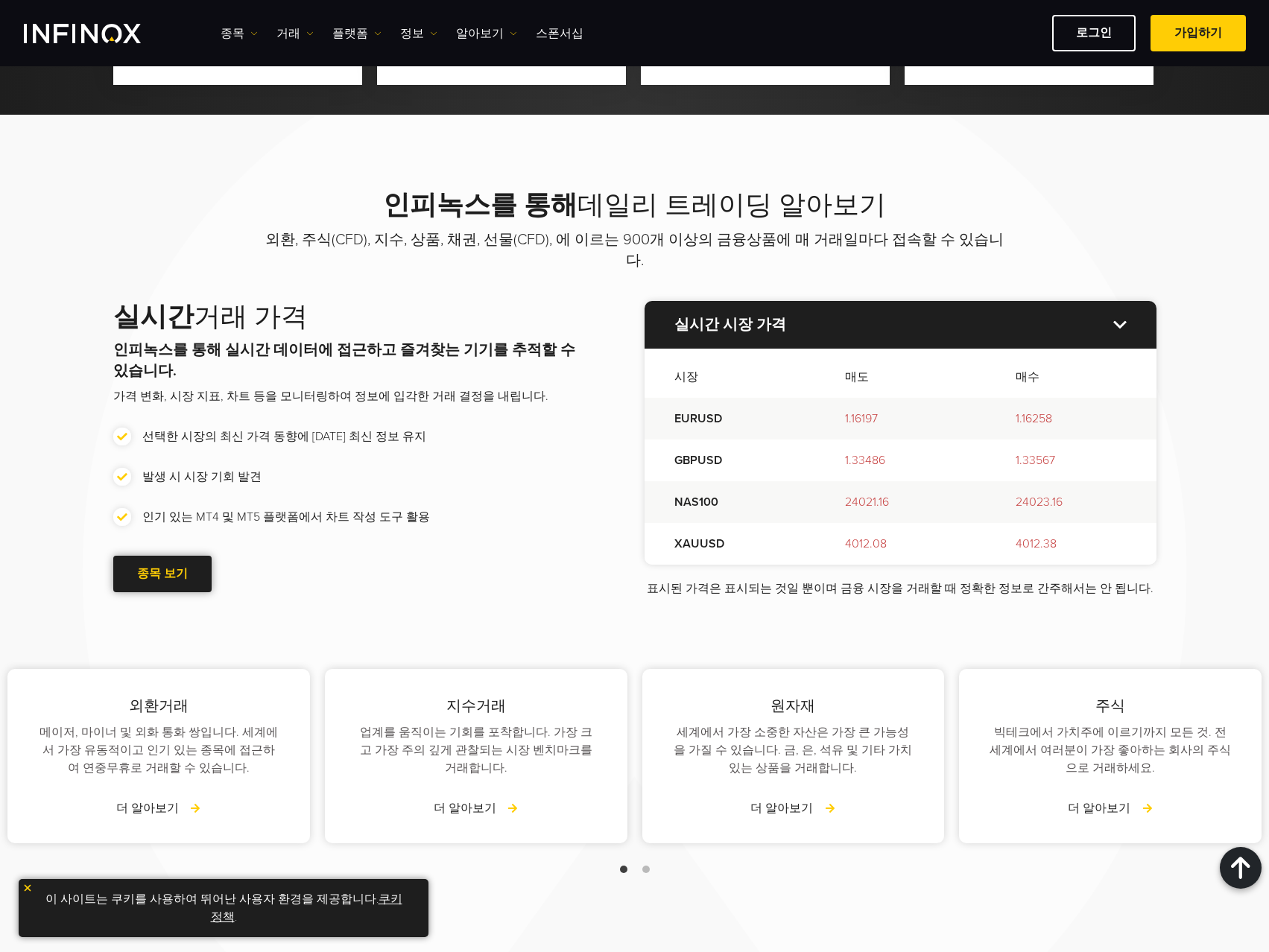
click at [129, 563] on link "종목 보기" at bounding box center [162, 573] width 98 height 36
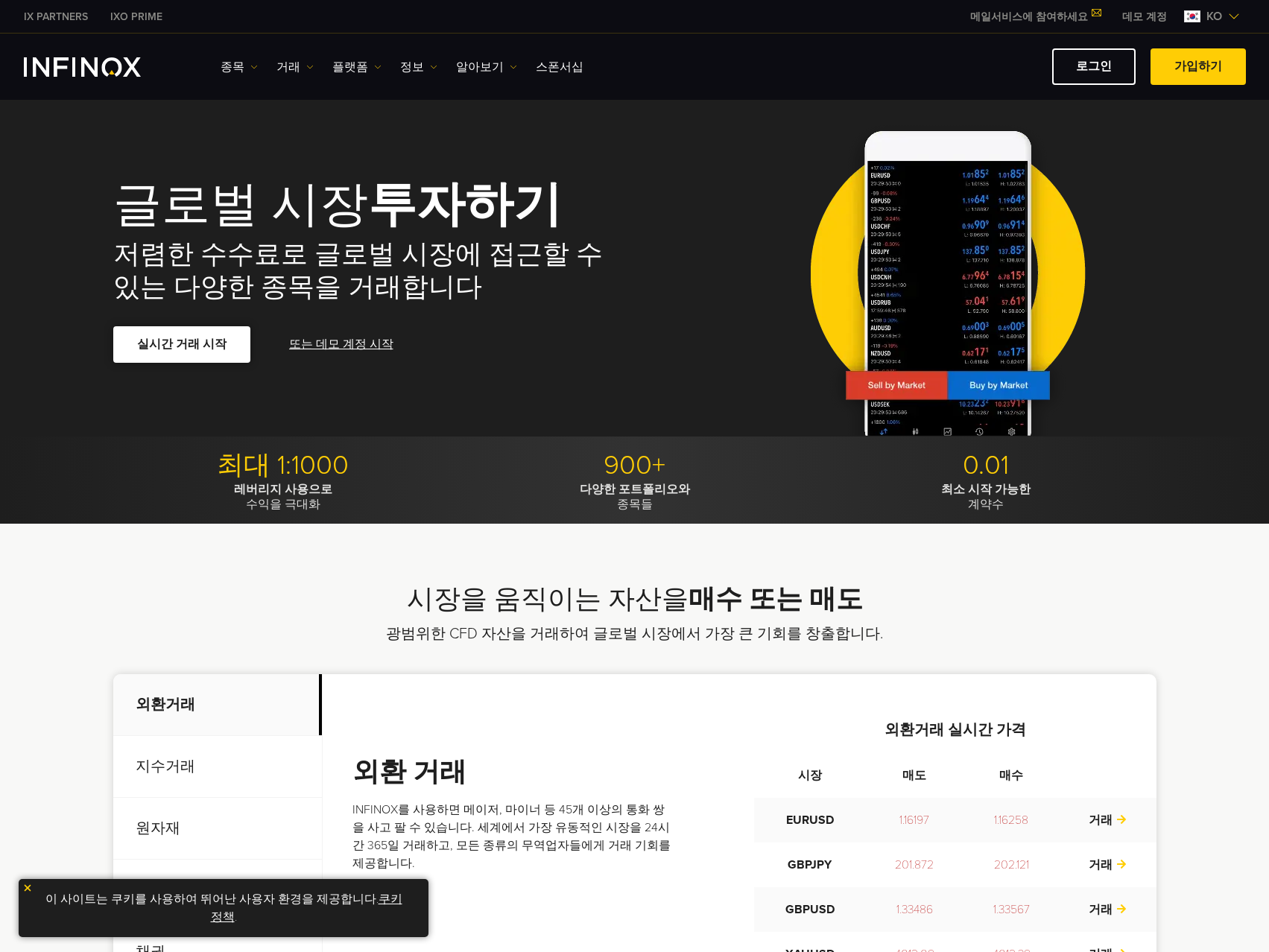
click at [201, 342] on link "실시간 거래 시작" at bounding box center [181, 344] width 137 height 36
